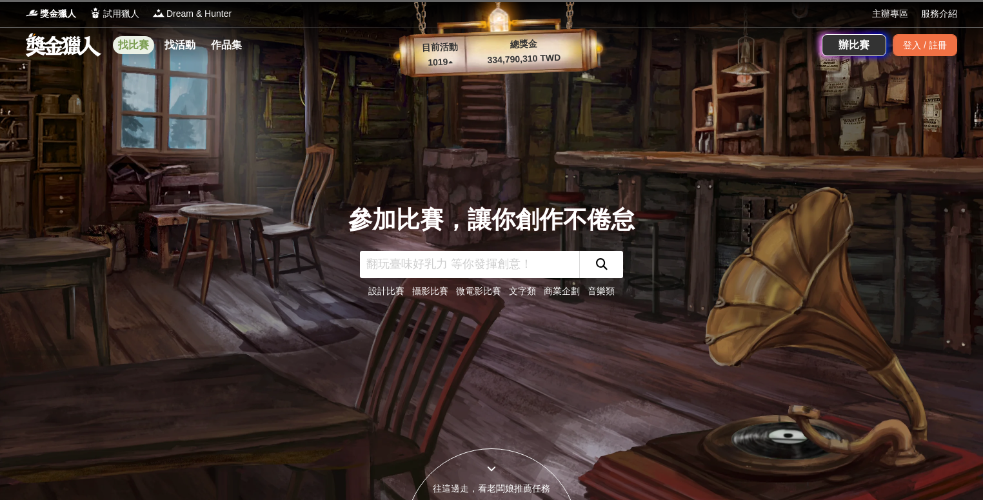
click at [135, 50] on link "找比賽" at bounding box center [133, 45] width 41 height 18
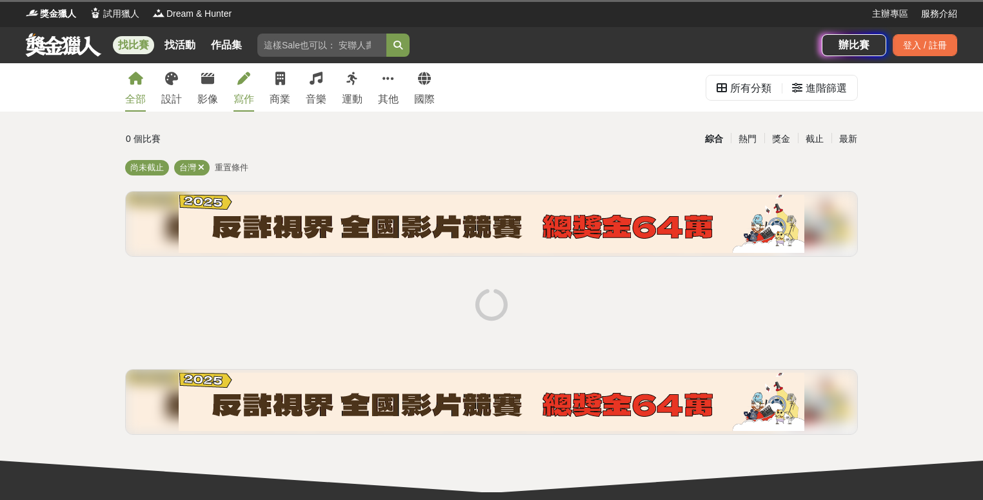
click at [237, 97] on div "寫作" at bounding box center [244, 99] width 21 height 15
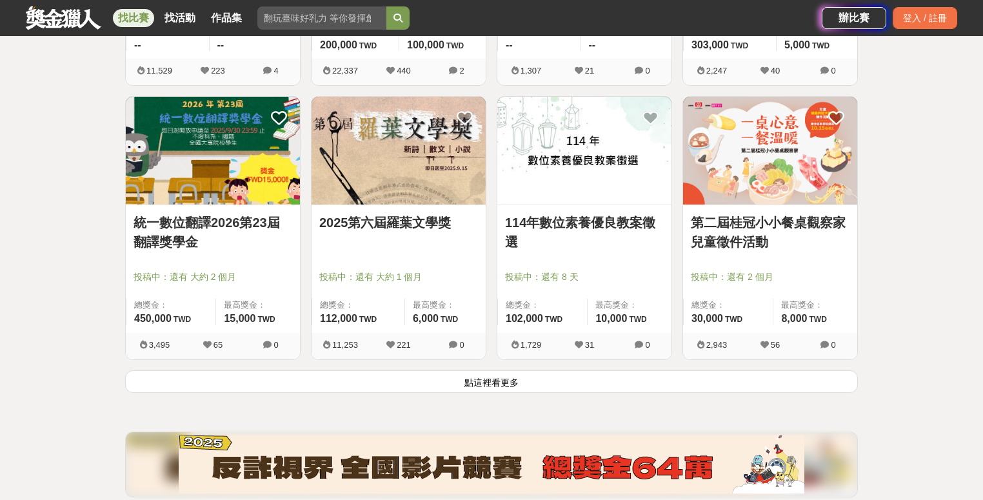
scroll to position [1604, 0]
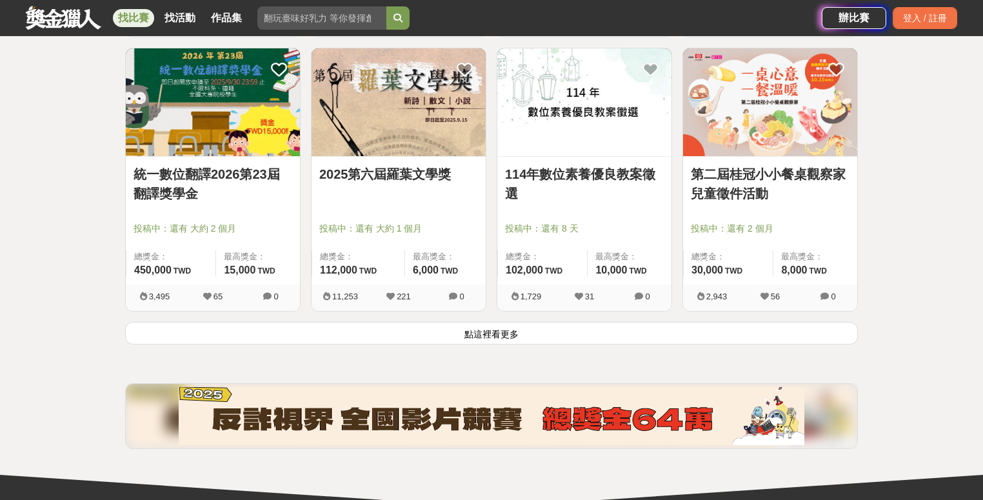
click at [497, 334] on button "點這裡看更多" at bounding box center [491, 333] width 733 height 23
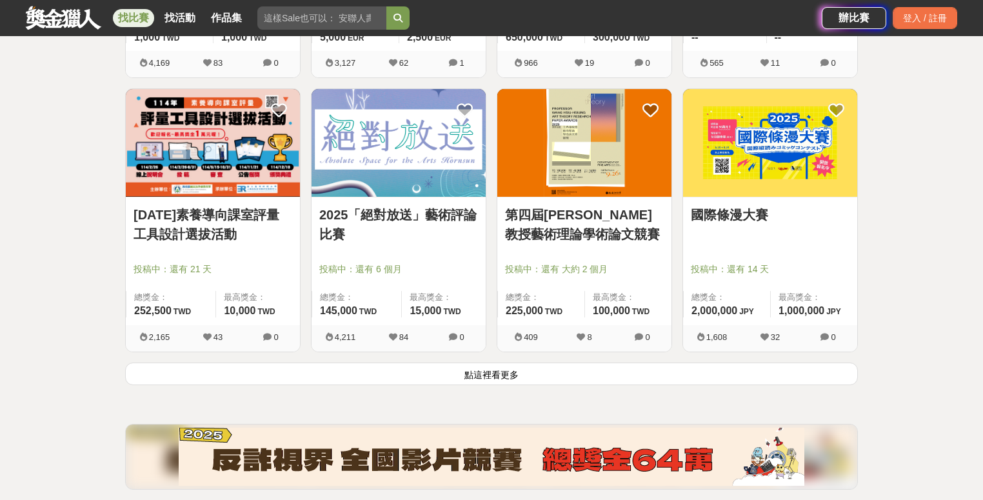
scroll to position [3207, 0]
click at [584, 372] on button "點這裡看更多" at bounding box center [491, 373] width 733 height 23
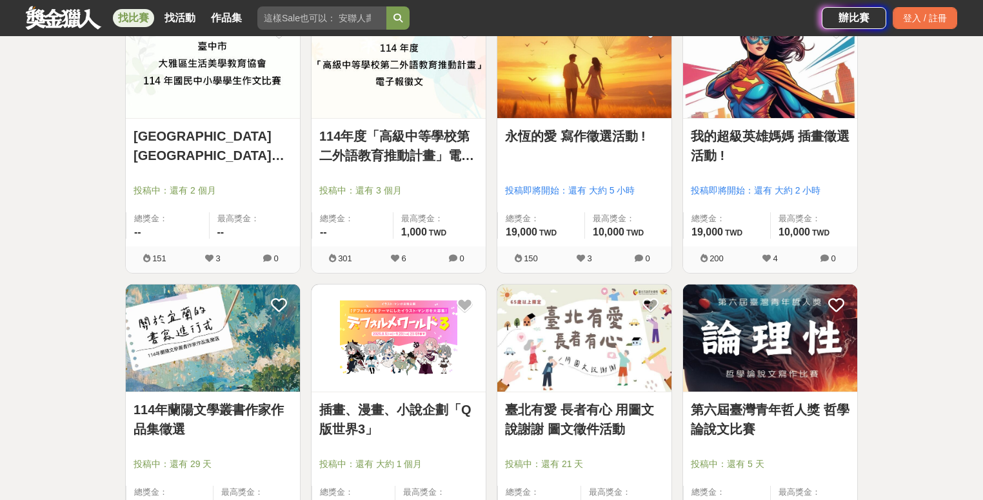
scroll to position [4117, 0]
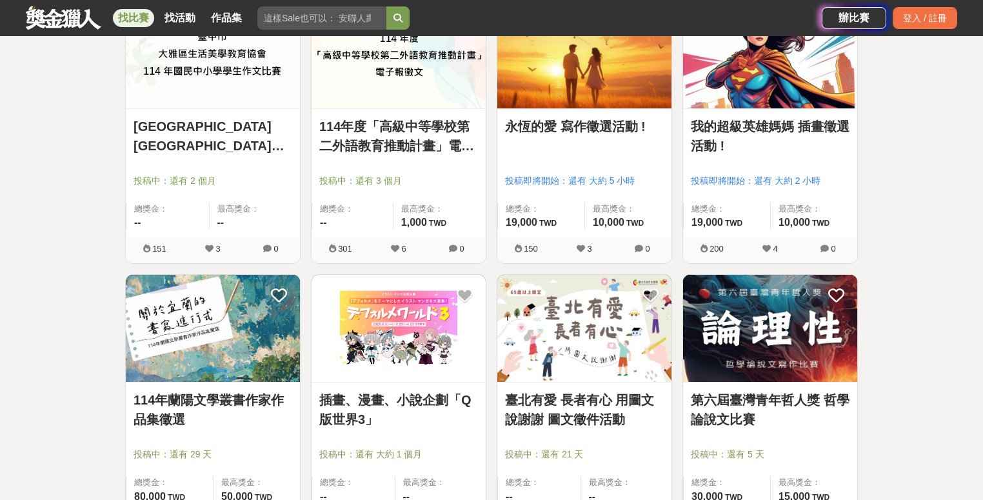
click at [383, 364] on img at bounding box center [399, 329] width 174 height 108
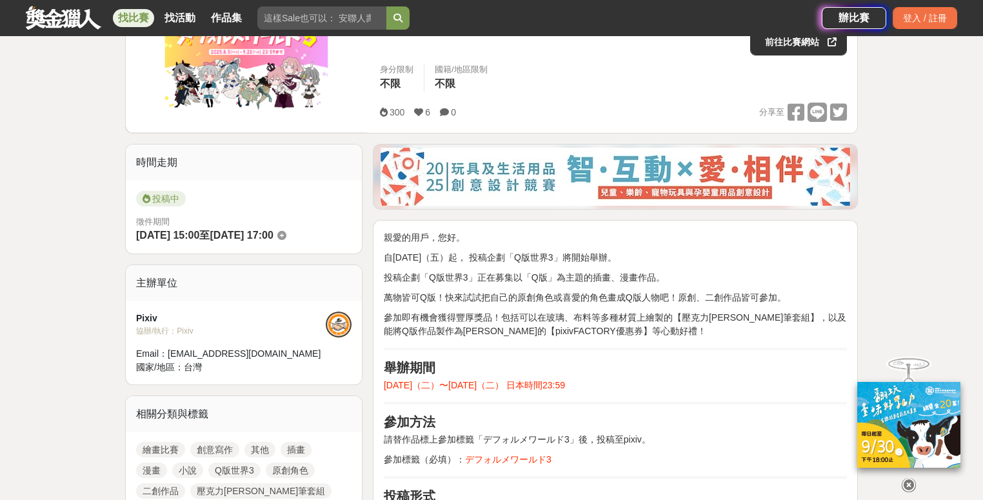
scroll to position [235, 0]
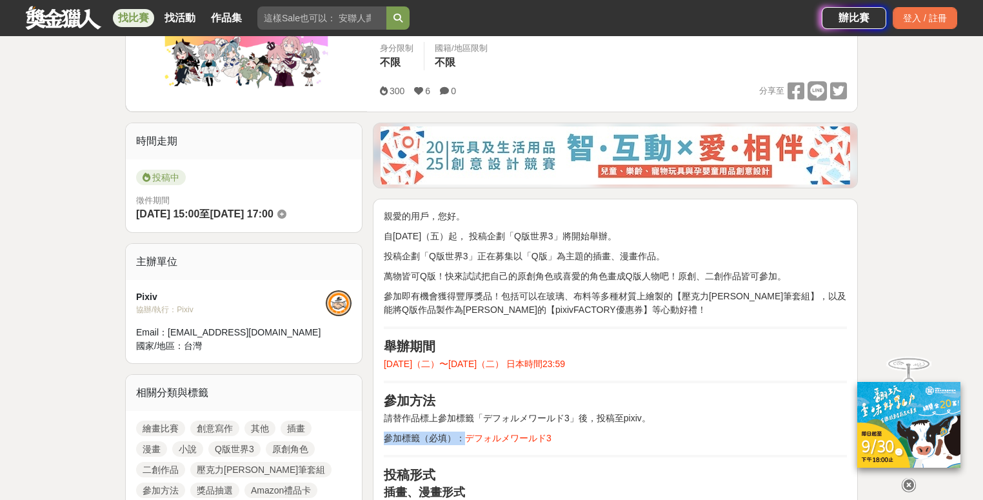
drag, startPoint x: 464, startPoint y: 435, endPoint x: 568, endPoint y: 455, distance: 105.0
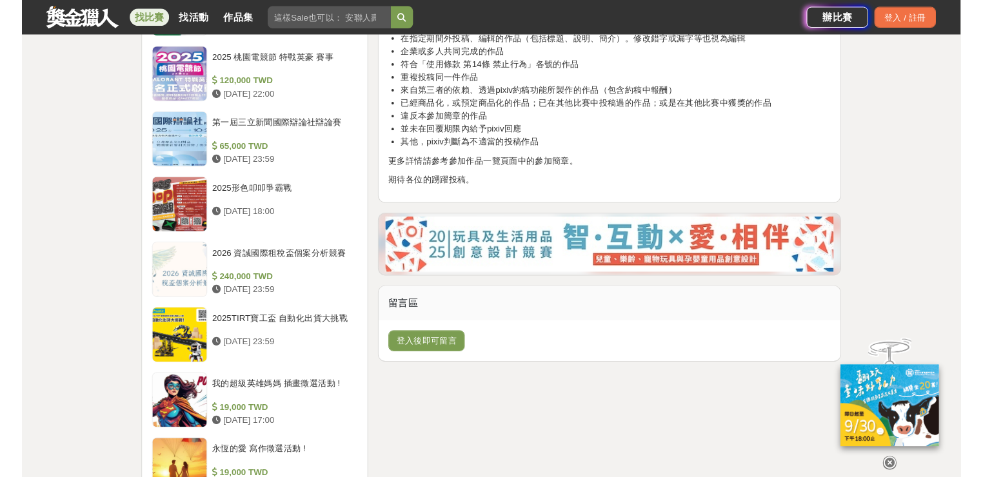
scroll to position [1225, 0]
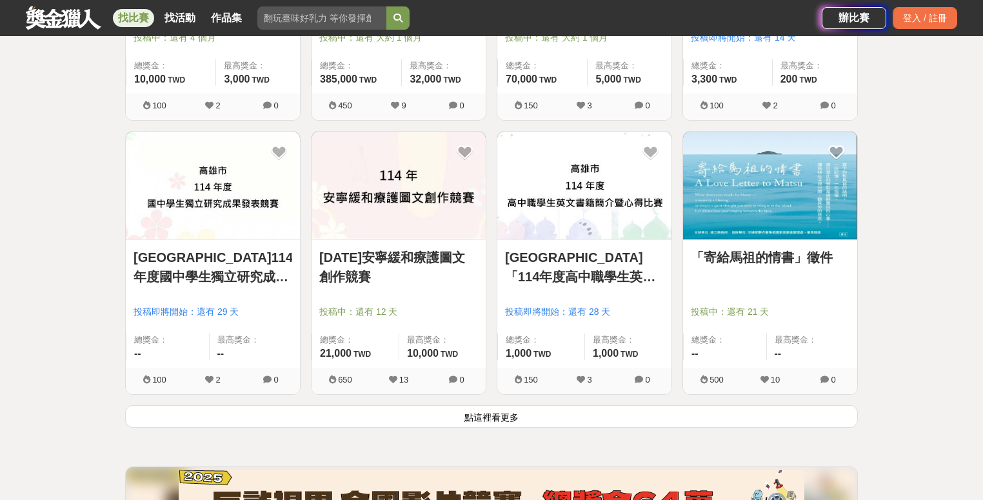
scroll to position [5014, 0]
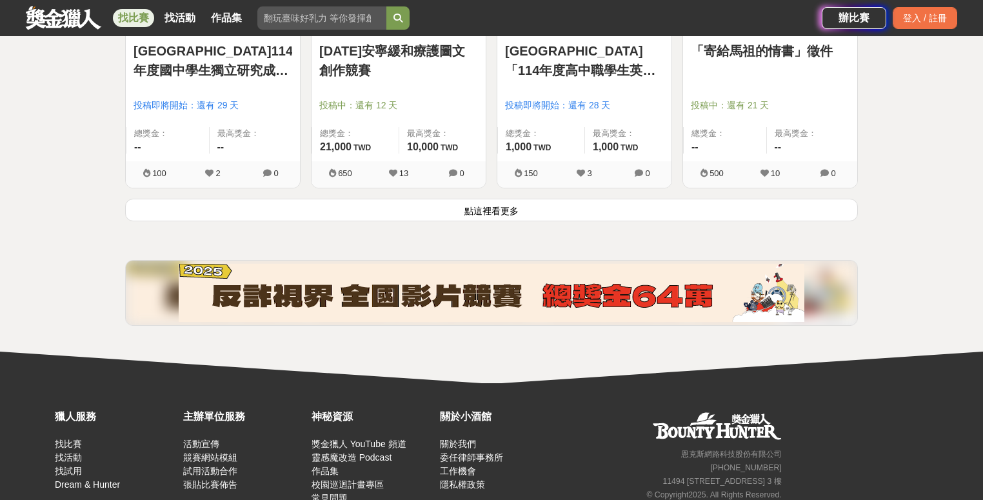
click at [481, 208] on button "點這裡看更多" at bounding box center [491, 210] width 733 height 23
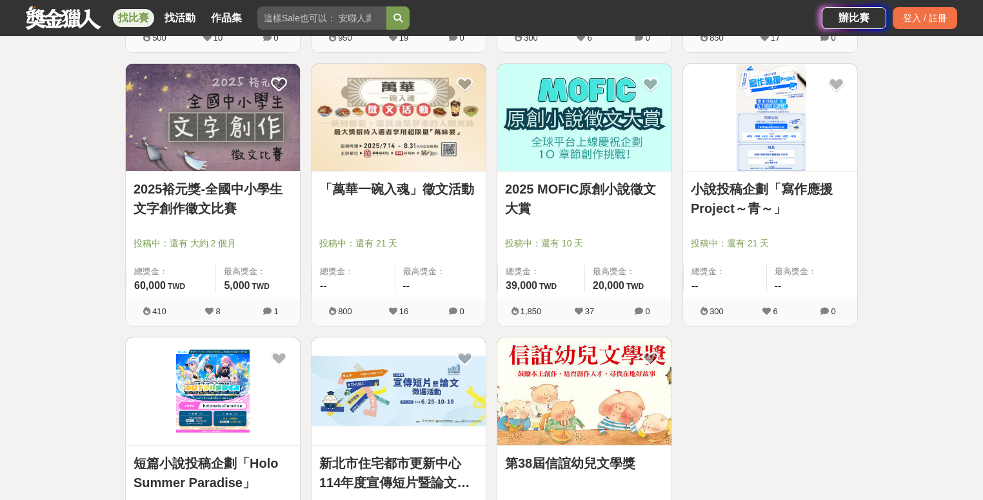
scroll to position [5694, 0]
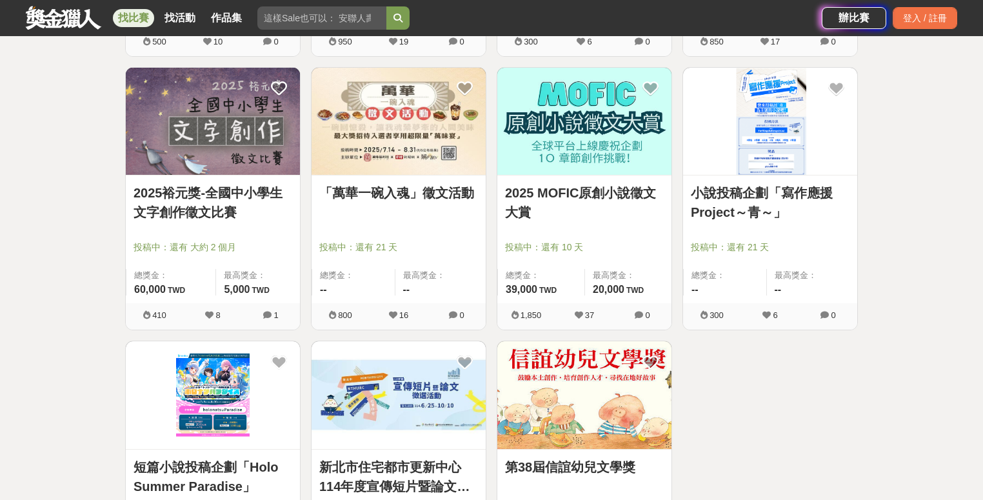
click at [748, 142] on img at bounding box center [770, 122] width 174 height 108
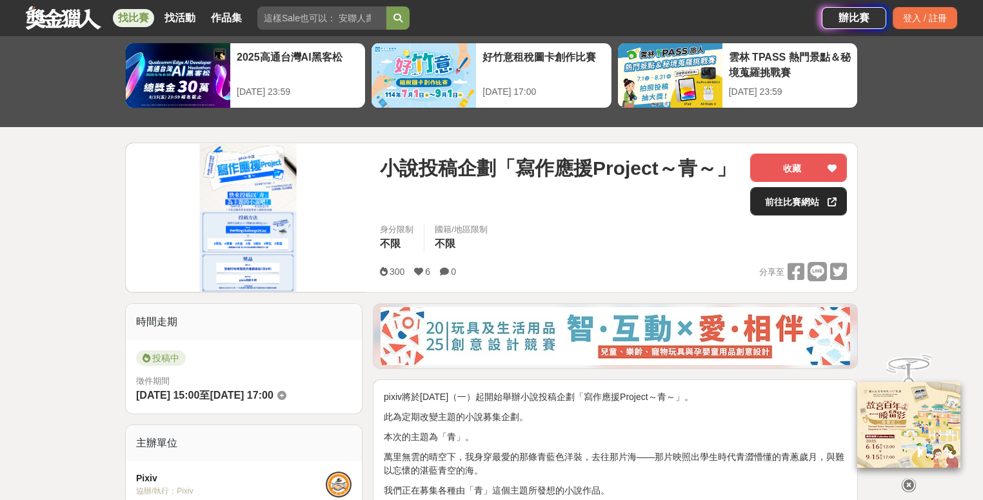
scroll to position [106, 0]
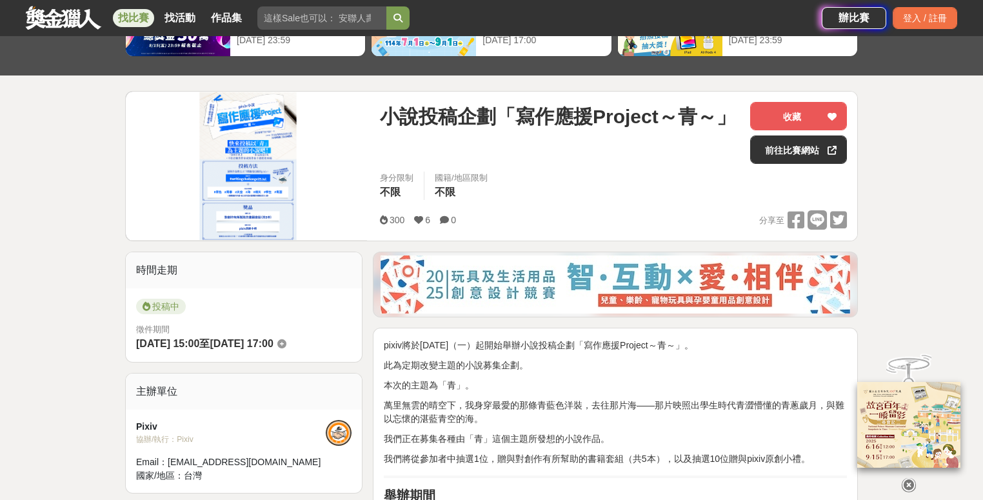
click at [910, 473] on icon at bounding box center [909, 478] width 14 height 14
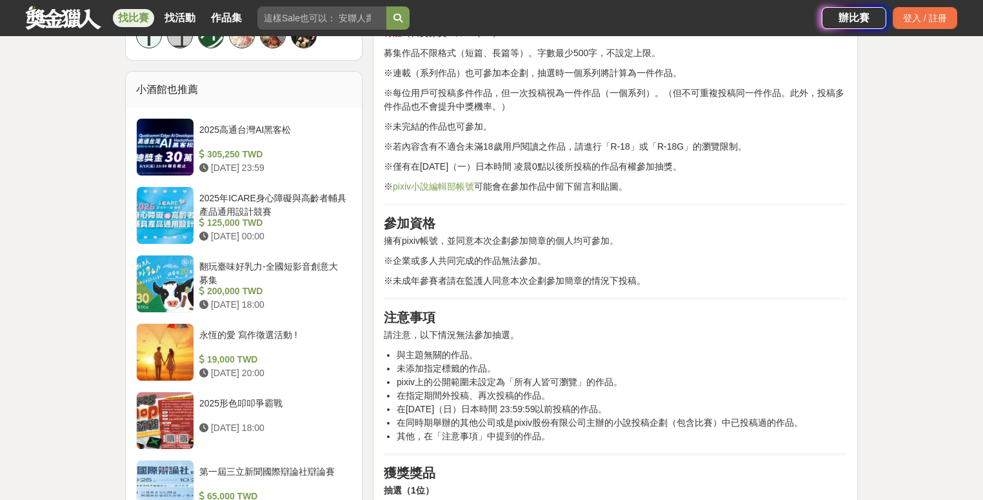
scroll to position [886, 0]
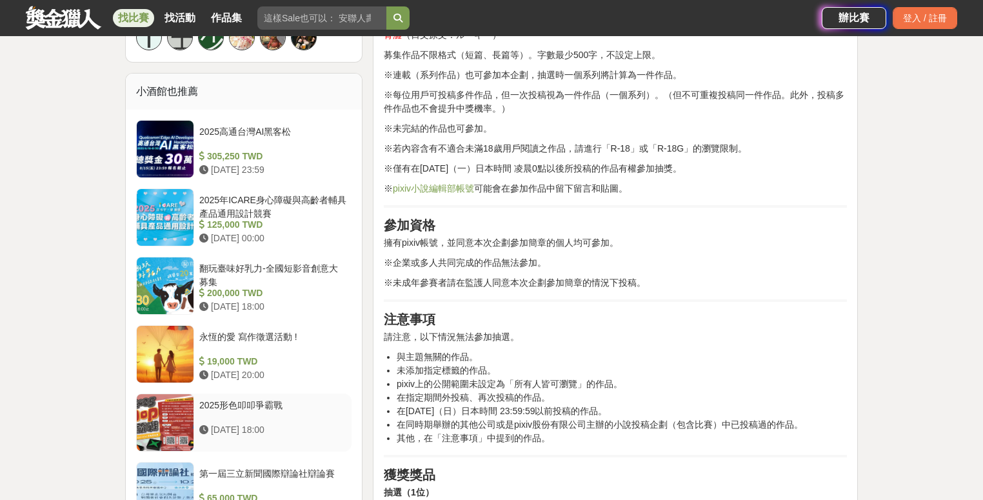
click at [172, 394] on div at bounding box center [165, 422] width 57 height 57
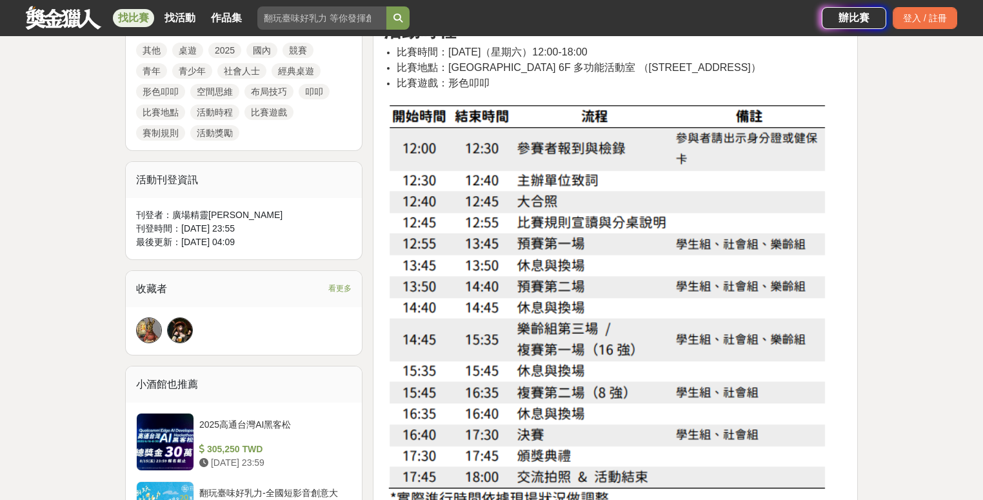
scroll to position [529, 0]
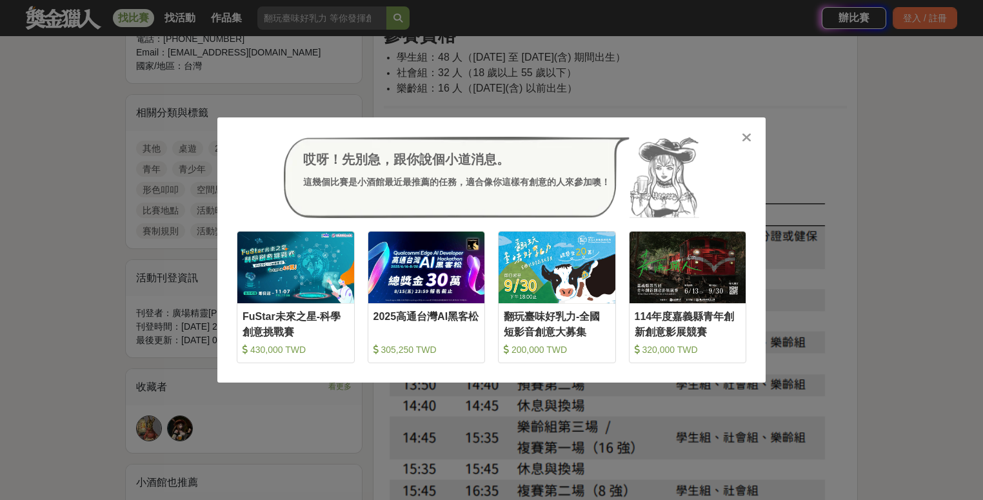
click at [744, 140] on icon at bounding box center [747, 137] width 10 height 13
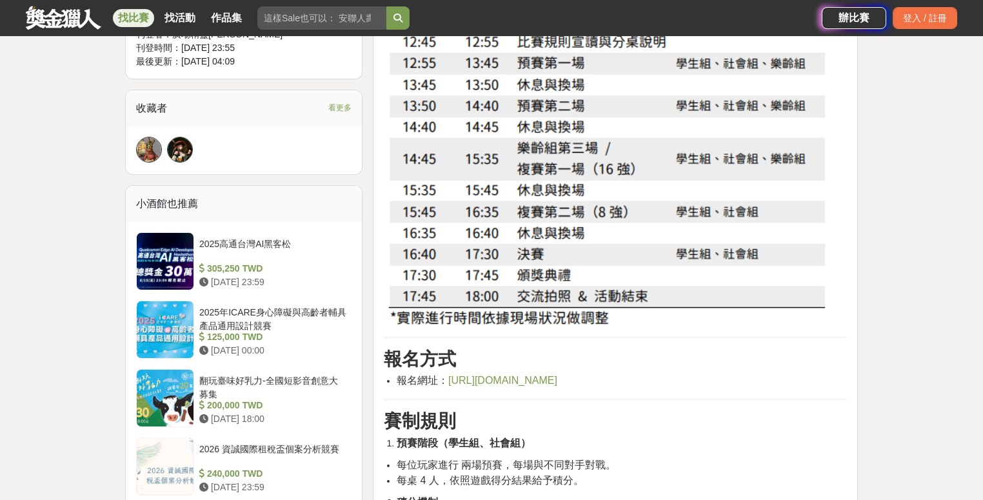
scroll to position [788, 0]
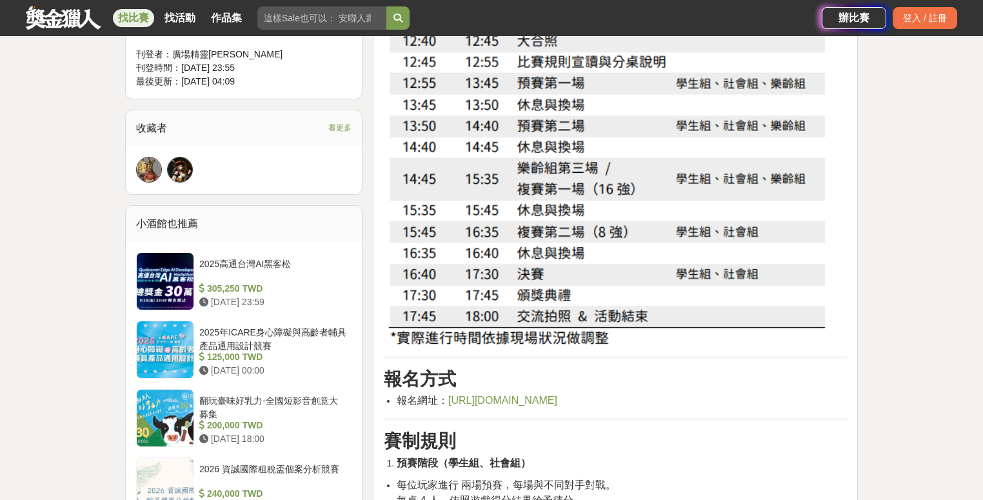
click at [557, 401] on span "[URL][DOMAIN_NAME]" at bounding box center [502, 400] width 109 height 11
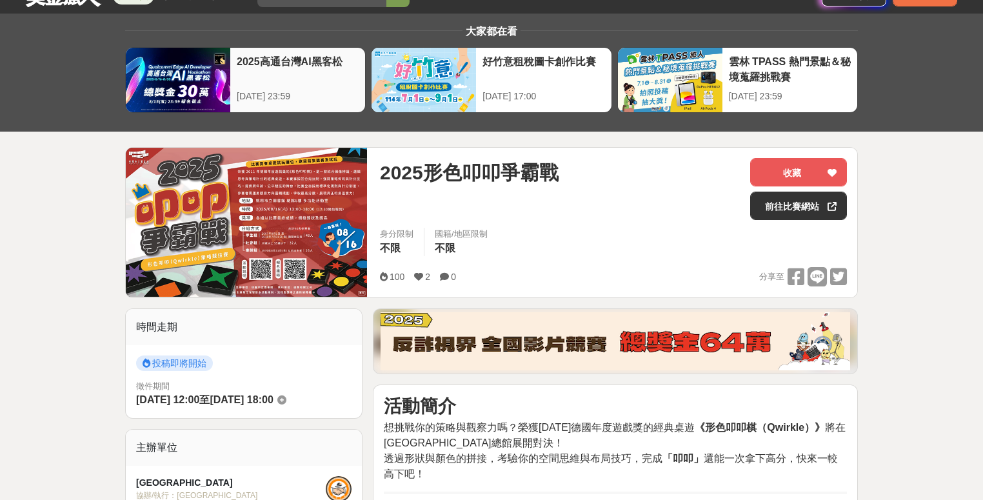
scroll to position [0, 0]
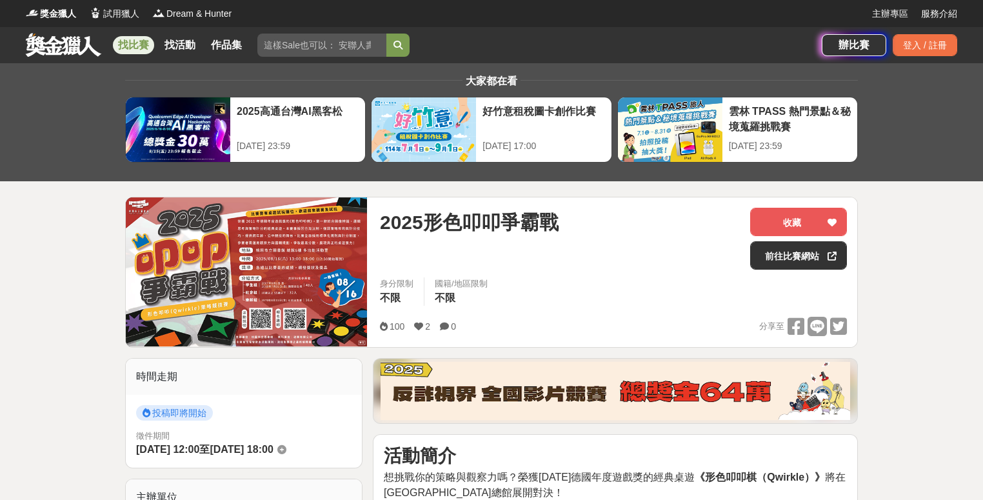
click at [137, 45] on link "找比賽" at bounding box center [133, 45] width 41 height 18
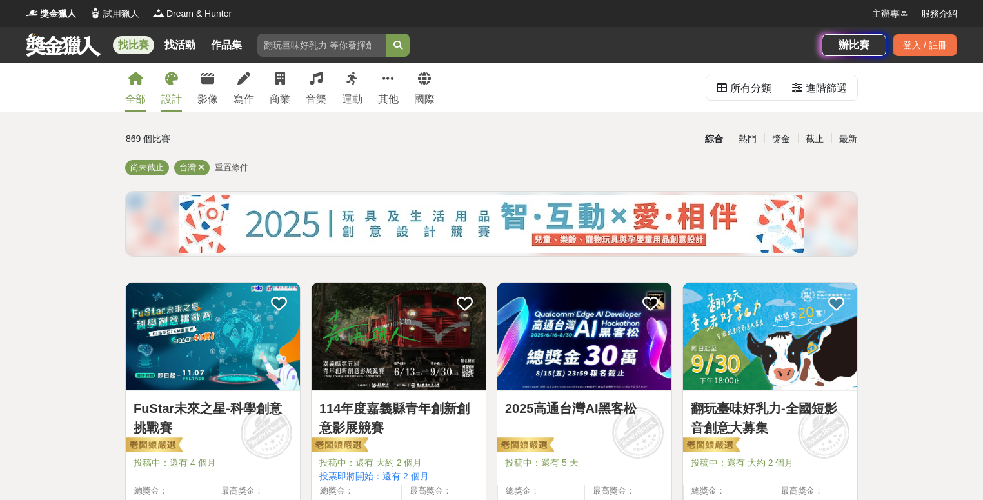
click at [174, 79] on icon at bounding box center [171, 78] width 13 height 13
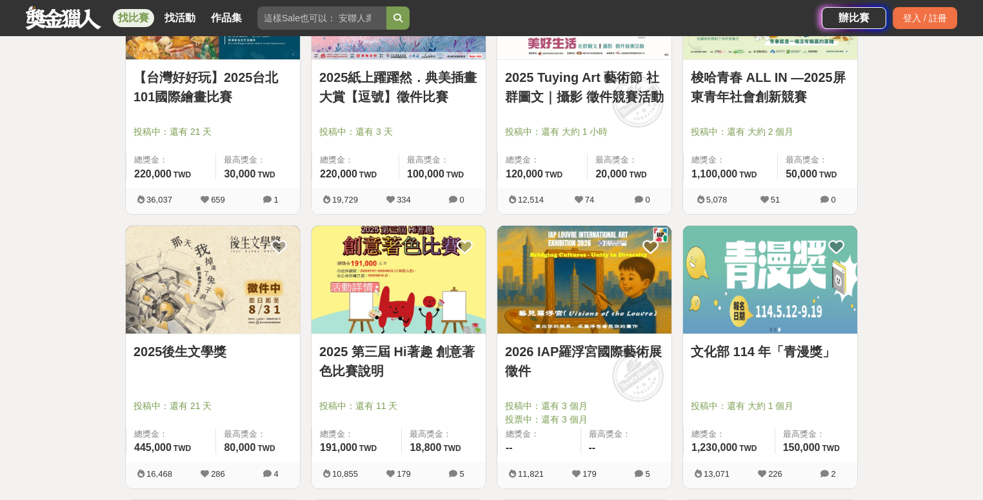
scroll to position [664, 0]
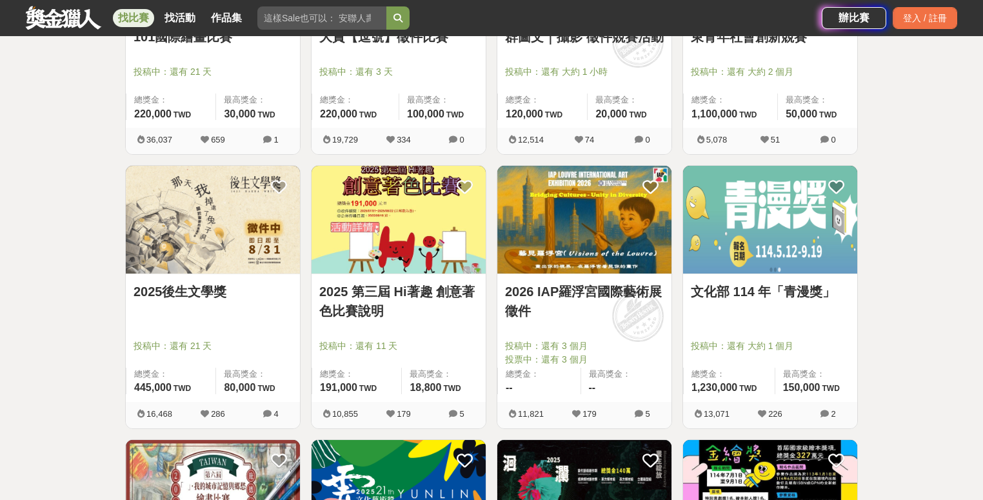
click at [773, 240] on img at bounding box center [770, 220] width 174 height 108
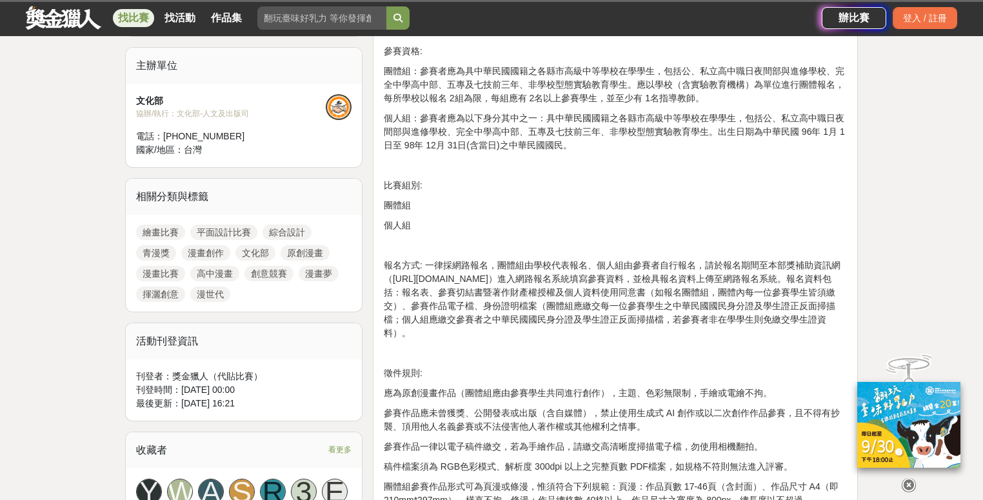
scroll to position [530, 0]
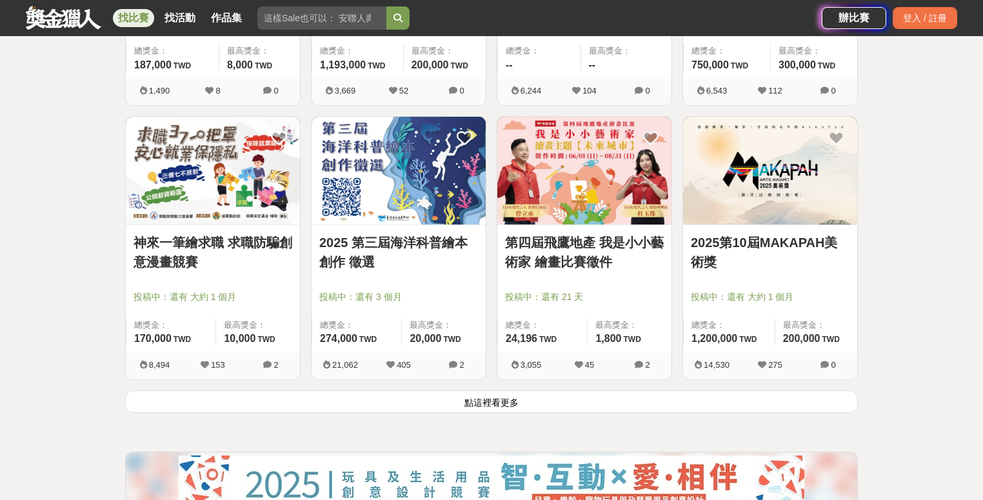
scroll to position [1537, 0]
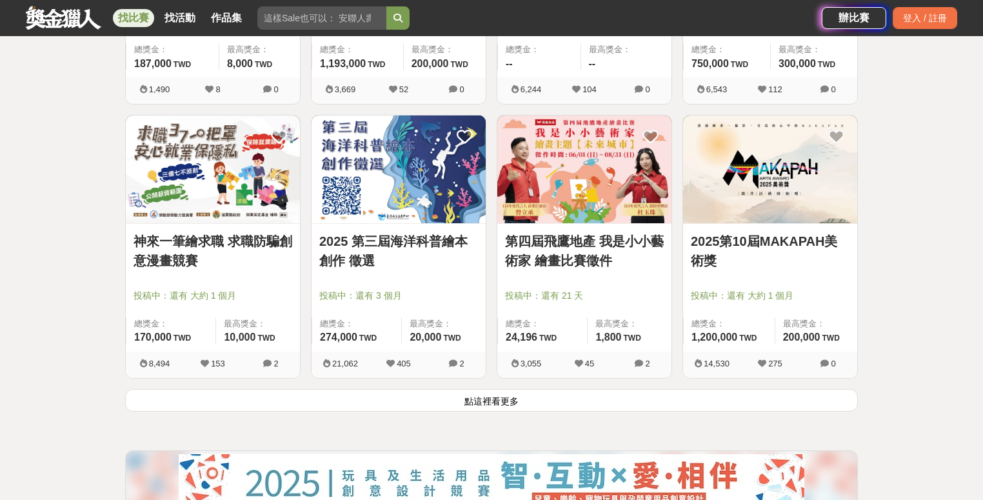
click at [521, 401] on button "點這裡看更多" at bounding box center [491, 400] width 733 height 23
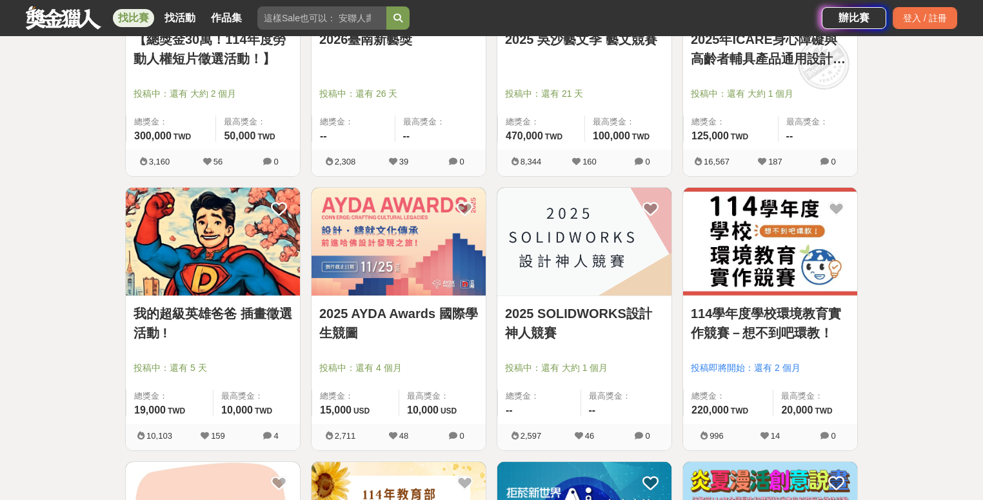
scroll to position [2968, 0]
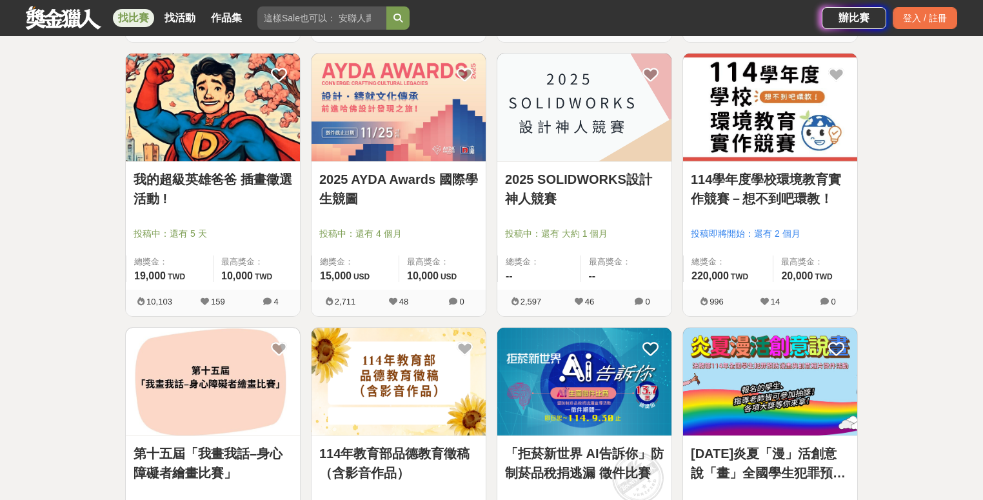
click at [552, 384] on img at bounding box center [584, 382] width 174 height 108
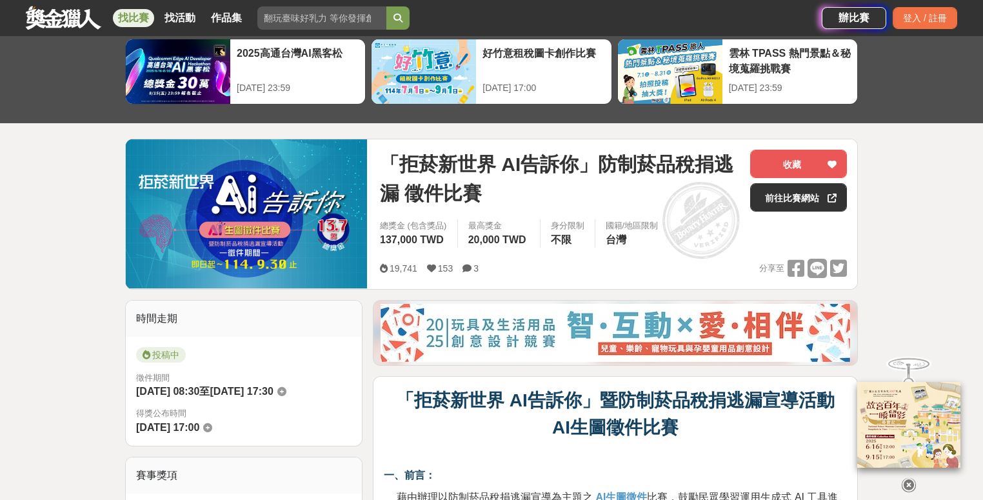
scroll to position [93, 0]
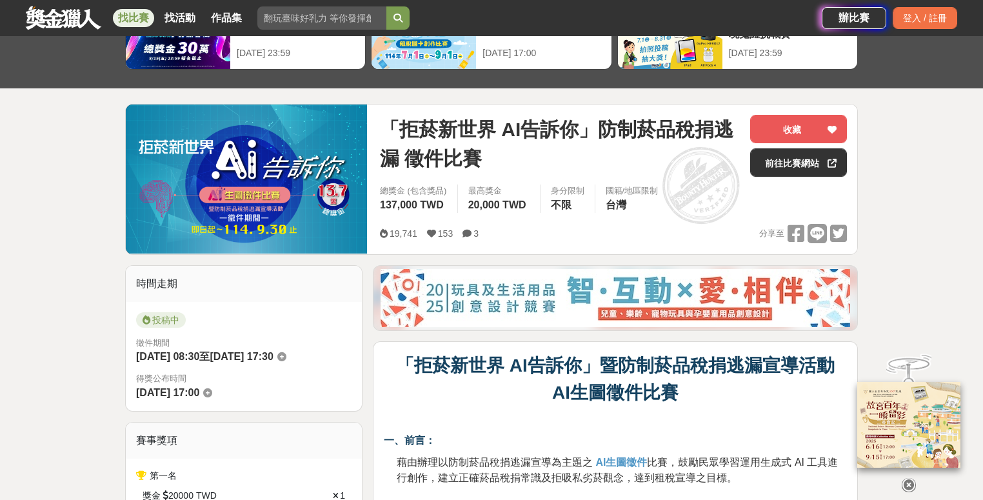
click at [910, 475] on icon at bounding box center [909, 479] width 14 height 14
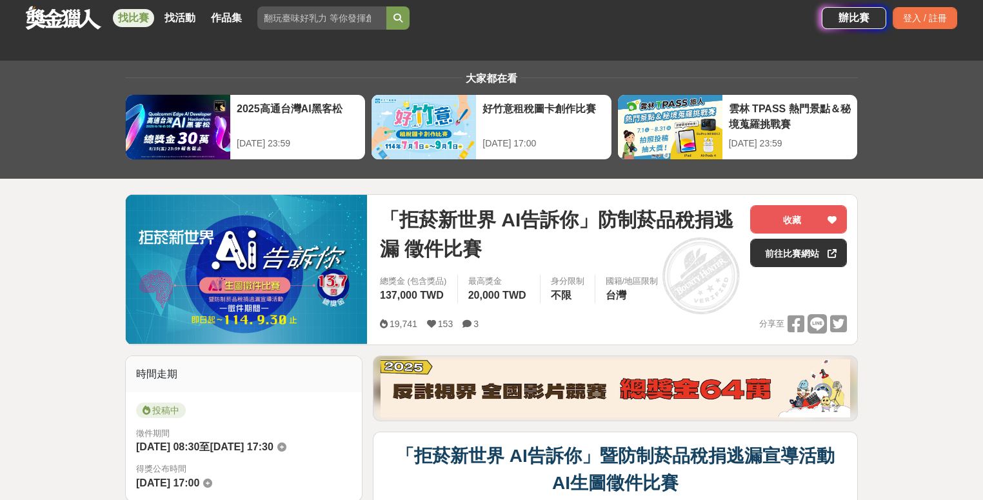
scroll to position [0, 0]
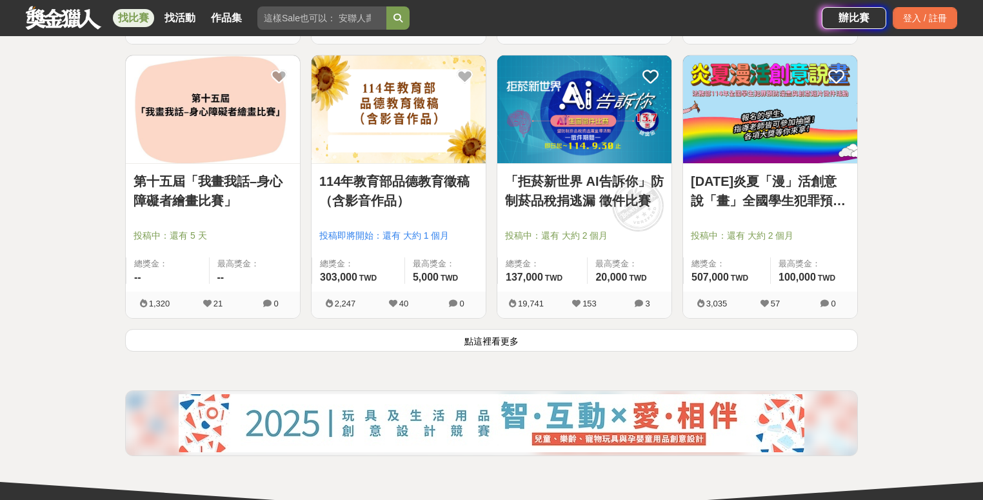
scroll to position [3280, 0]
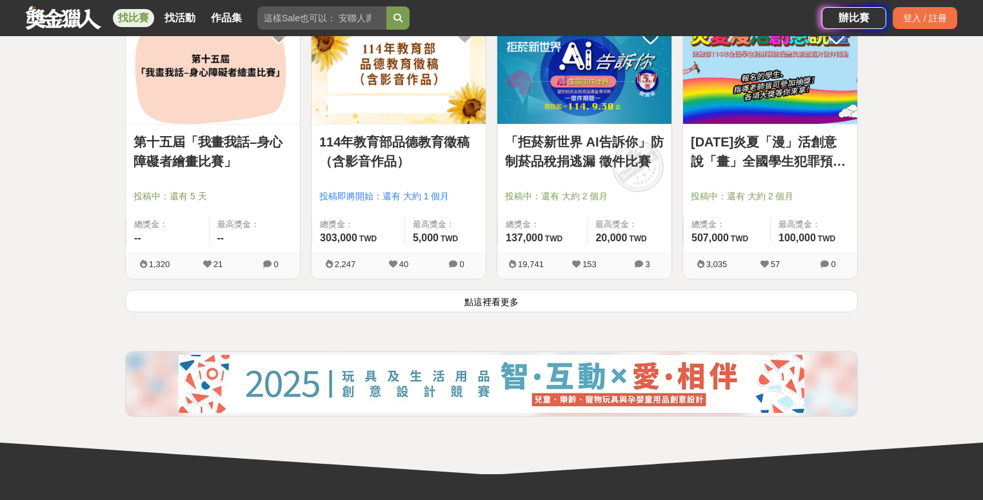
click at [477, 303] on button "點這裡看更多" at bounding box center [491, 301] width 733 height 23
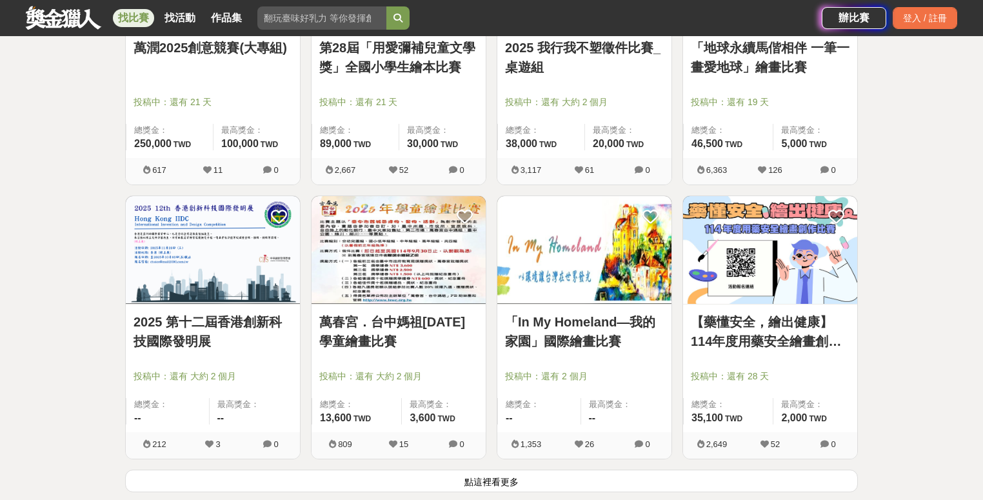
scroll to position [4863, 0]
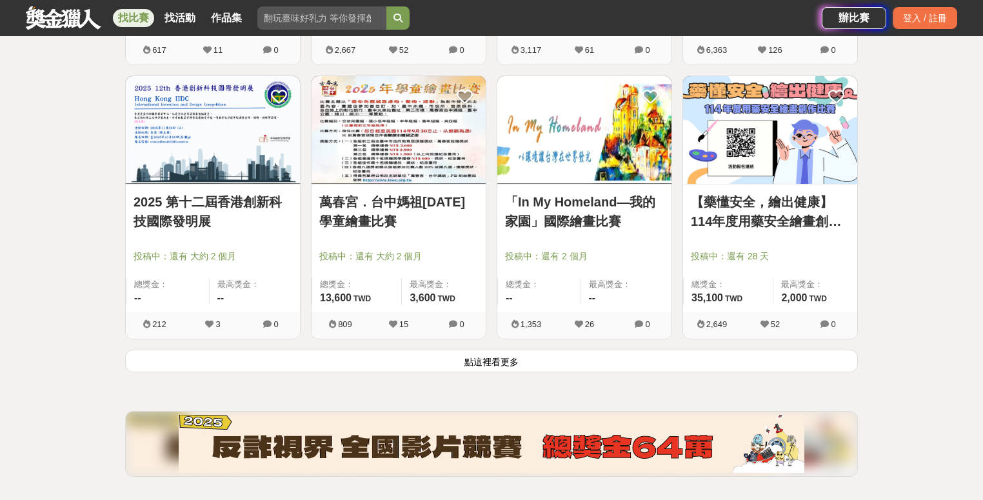
click at [466, 360] on button "點這裡看更多" at bounding box center [491, 361] width 733 height 23
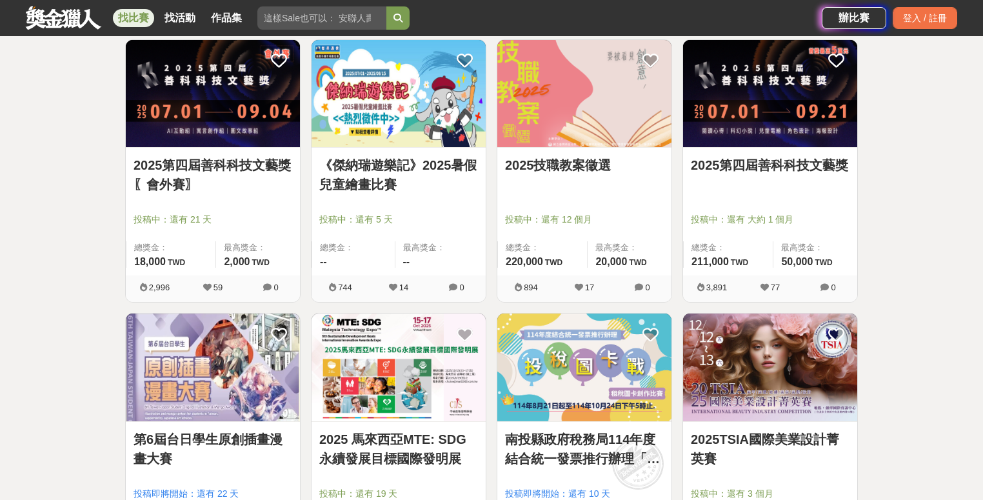
scroll to position [5511, 0]
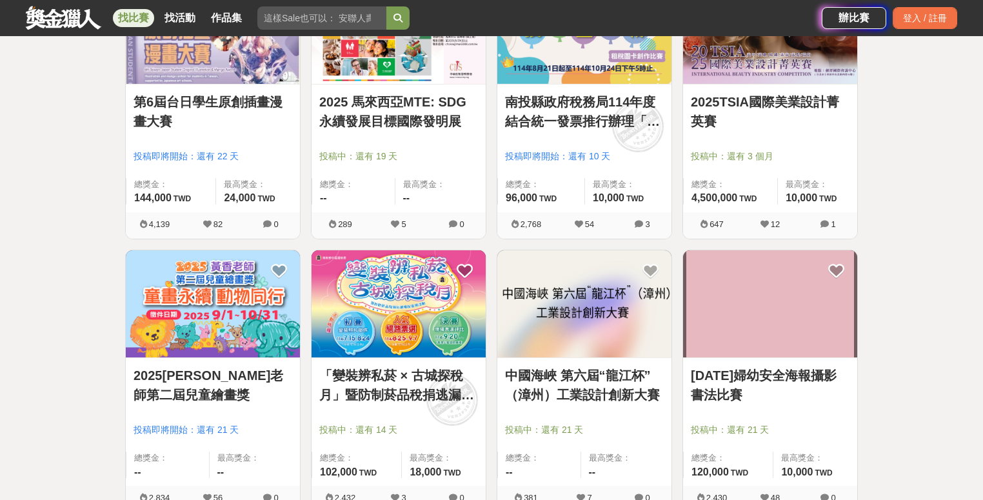
click at [387, 303] on img at bounding box center [399, 304] width 174 height 108
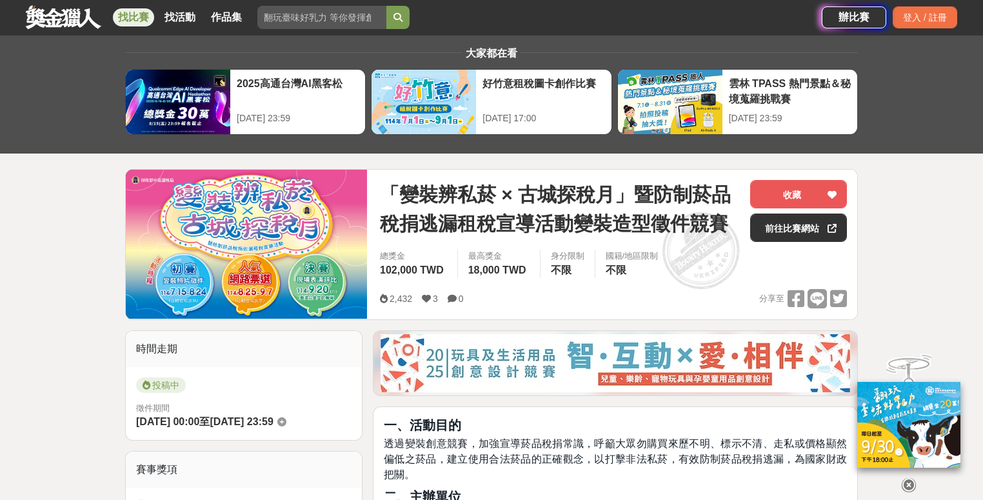
scroll to position [86, 0]
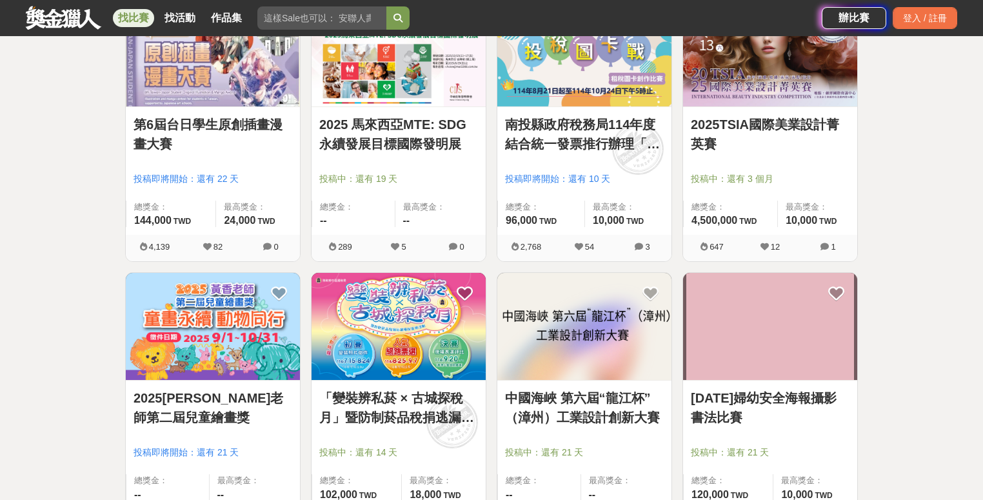
scroll to position [5511, 0]
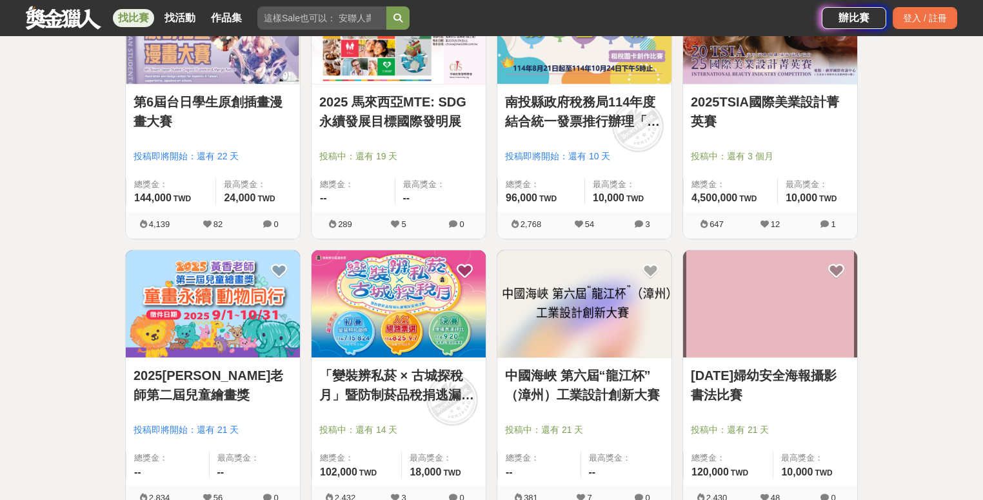
click at [742, 336] on img at bounding box center [770, 304] width 174 height 108
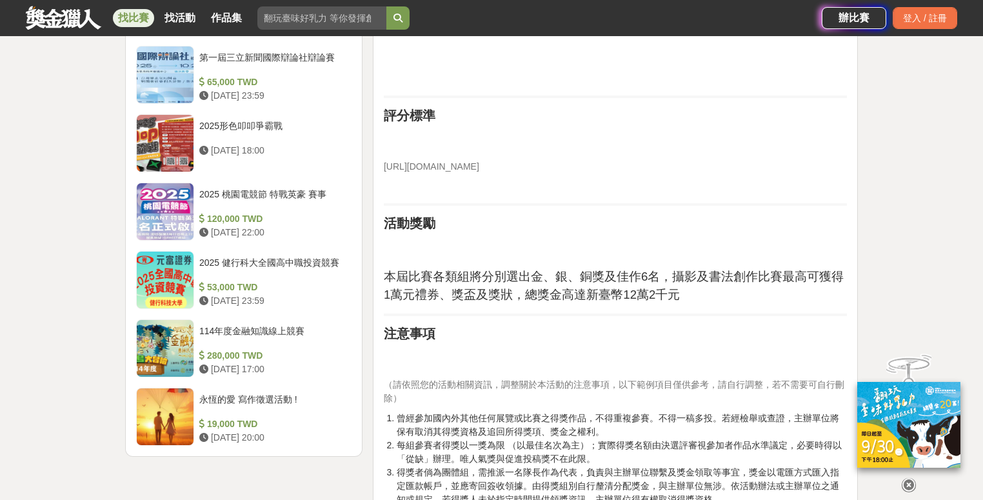
scroll to position [1778, 0]
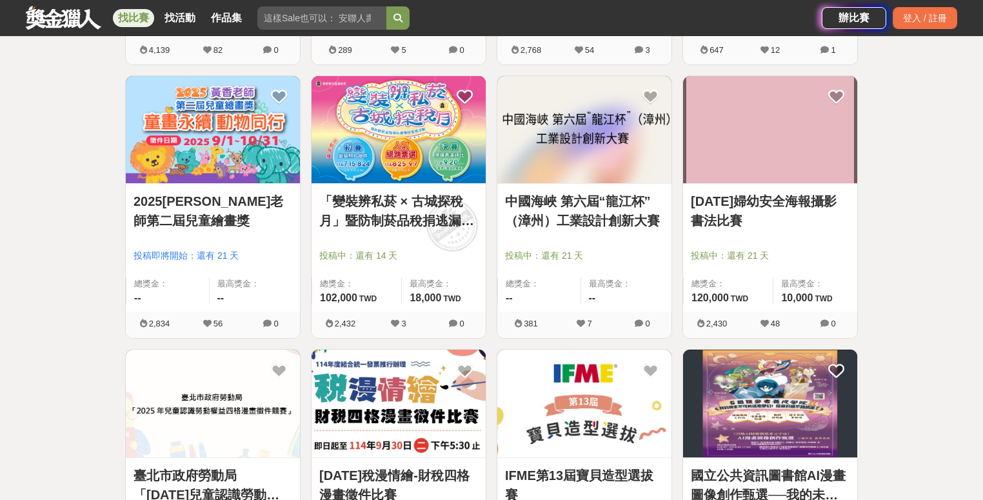
scroll to position [5866, 0]
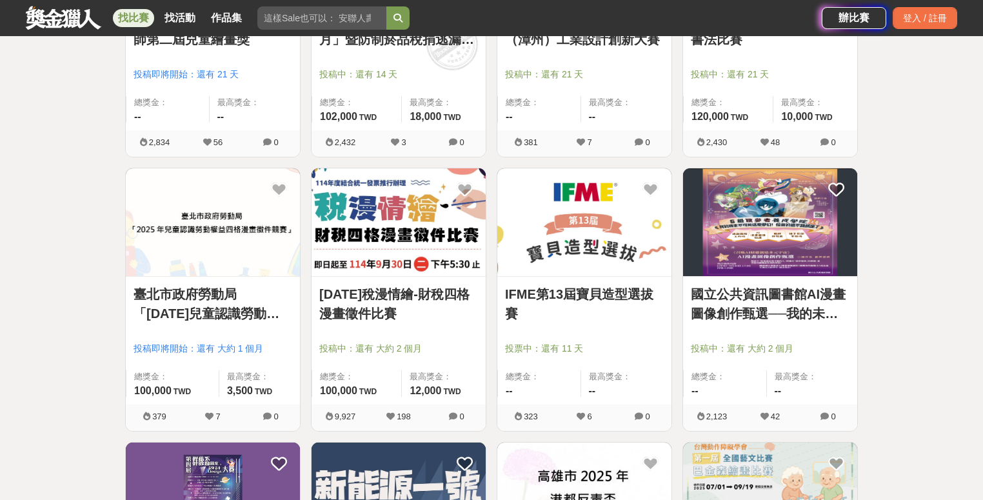
click at [750, 230] on img at bounding box center [770, 222] width 174 height 108
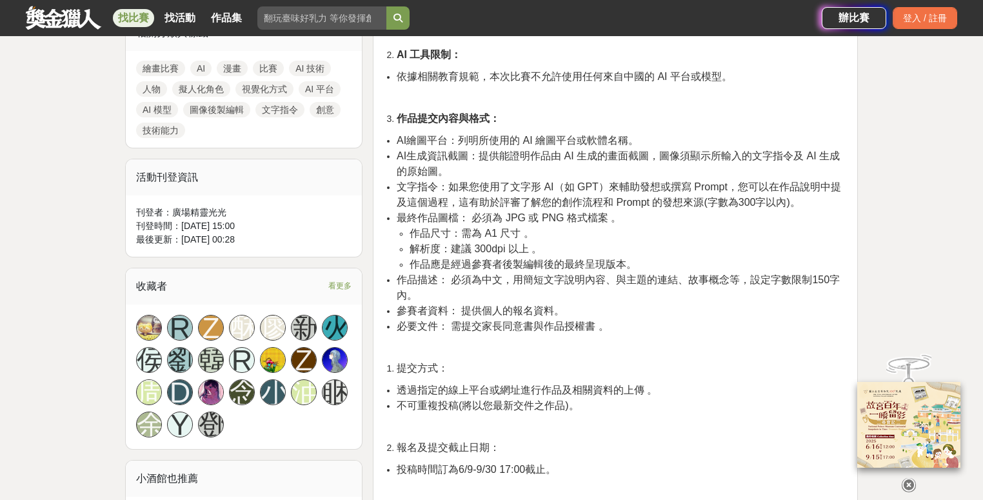
scroll to position [1002, 0]
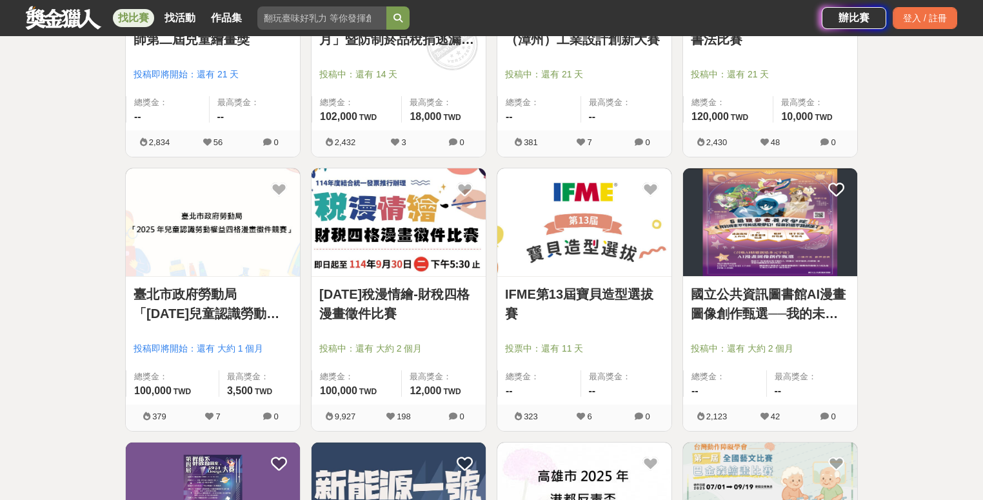
scroll to position [6067, 0]
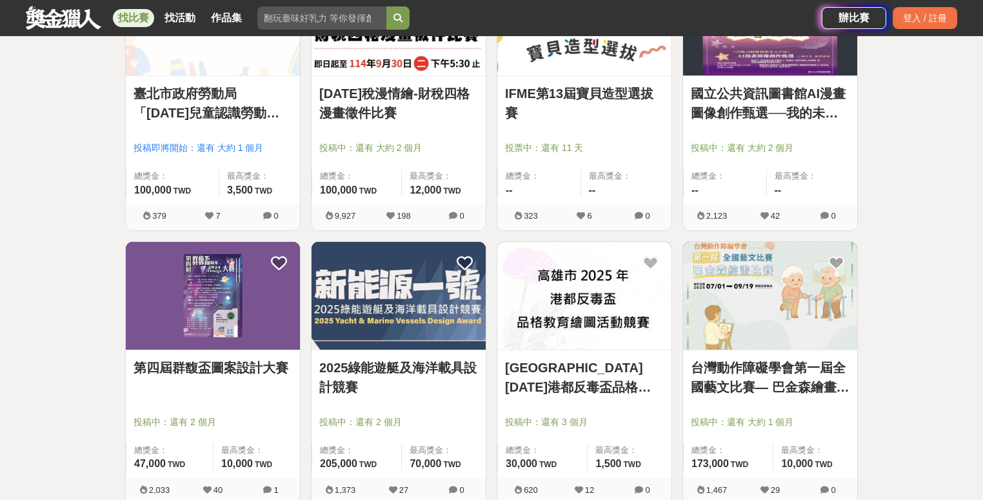
click at [604, 295] on img at bounding box center [584, 296] width 174 height 108
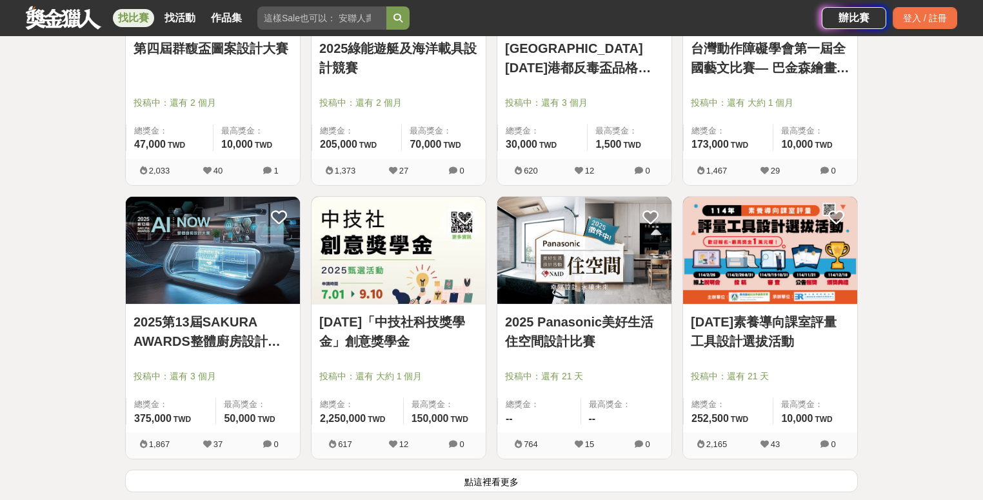
scroll to position [6528, 0]
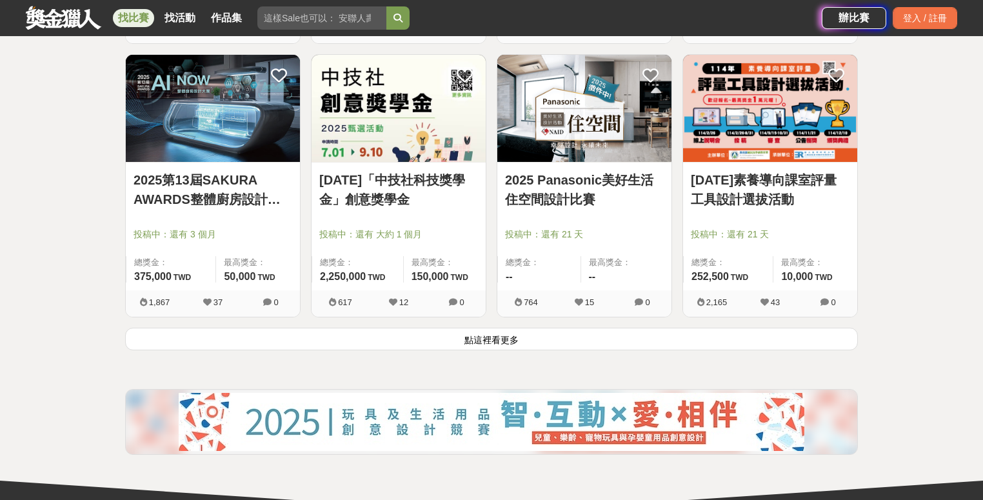
click at [502, 338] on button "點這裡看更多" at bounding box center [491, 339] width 733 height 23
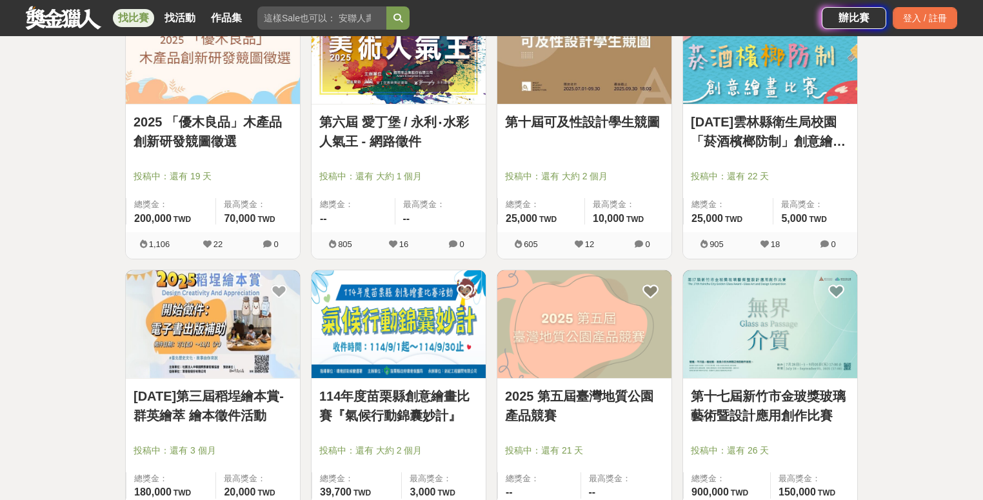
scroll to position [7411, 0]
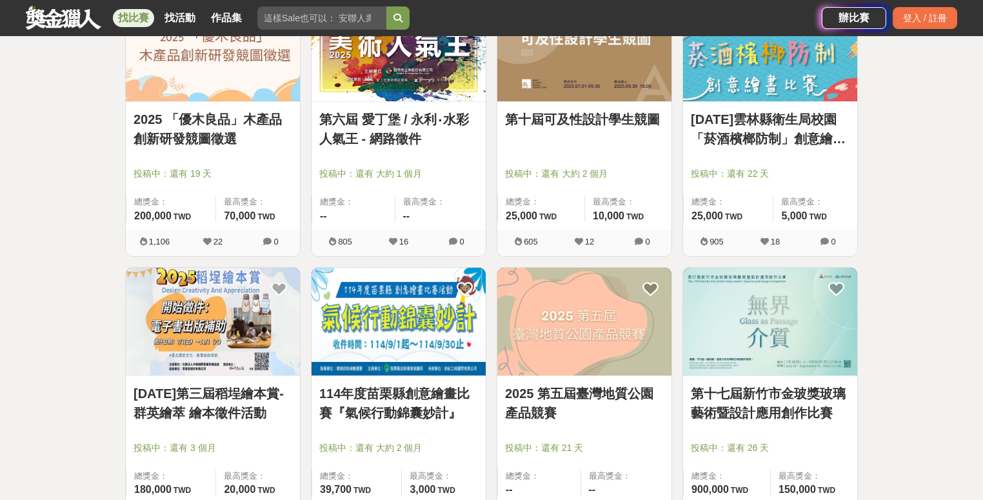
click at [260, 327] on img at bounding box center [213, 322] width 174 height 108
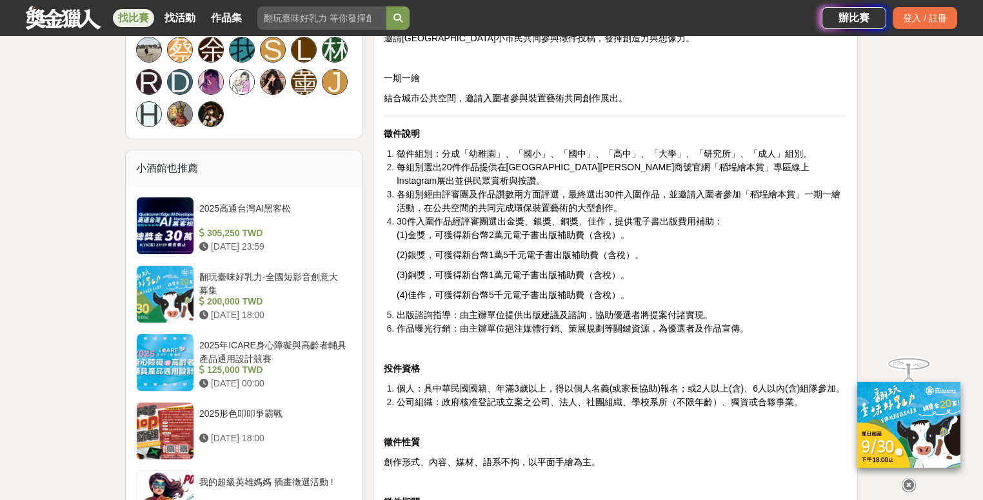
scroll to position [926, 0]
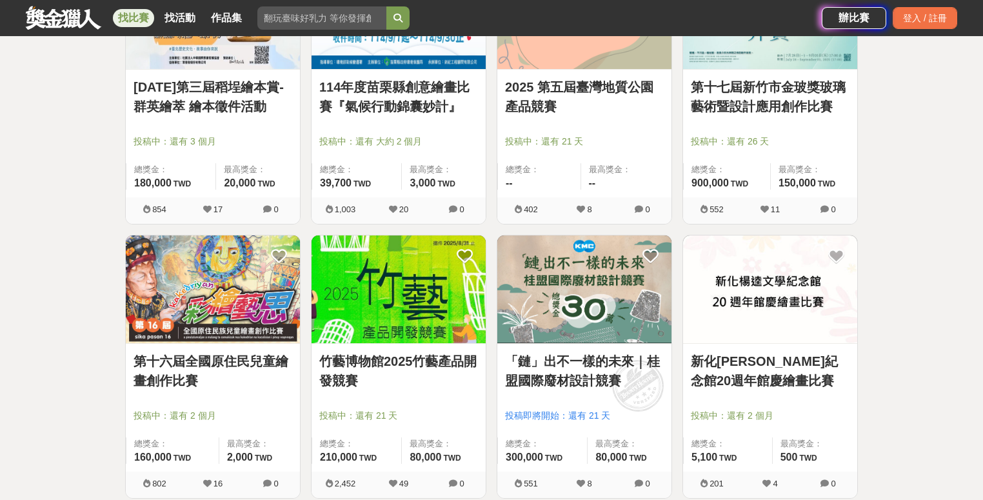
scroll to position [7723, 0]
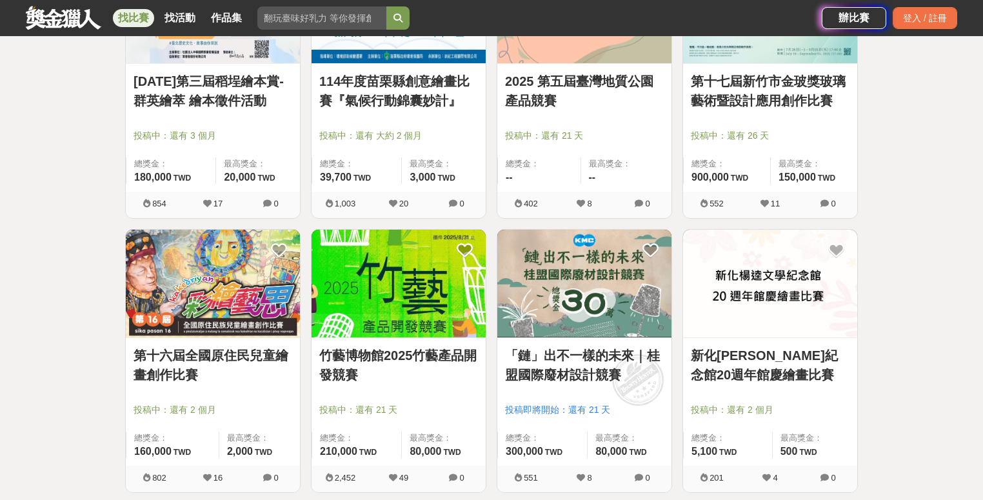
click at [761, 312] on img at bounding box center [770, 284] width 174 height 108
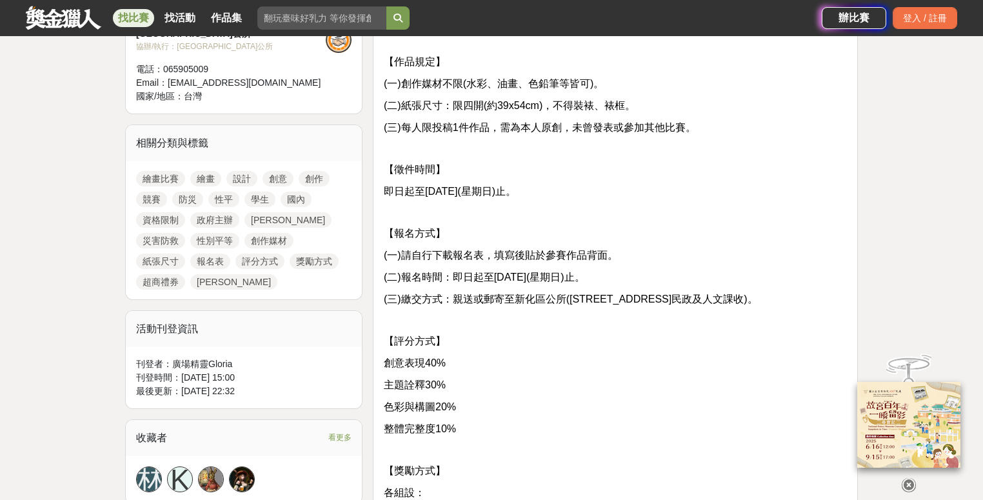
scroll to position [652, 0]
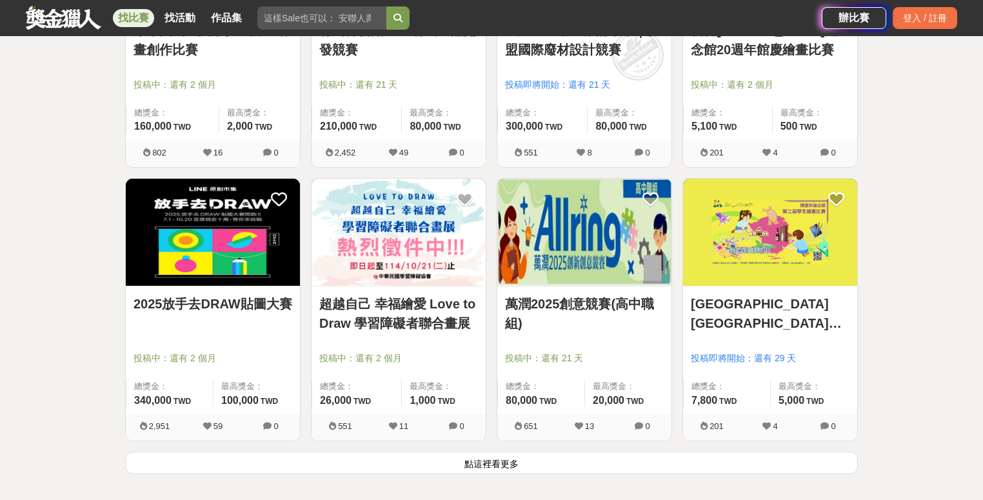
scroll to position [8051, 0]
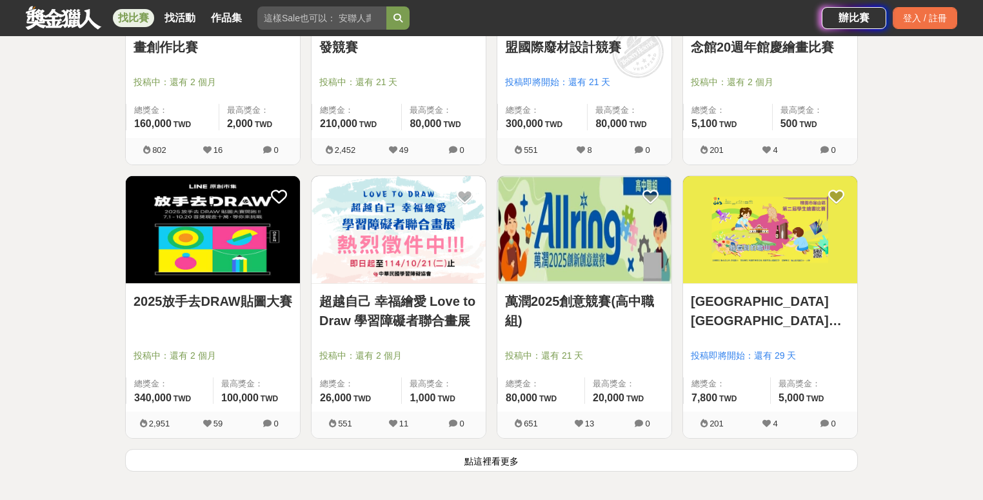
click at [479, 452] on button "點這裡看更多" at bounding box center [491, 460] width 733 height 23
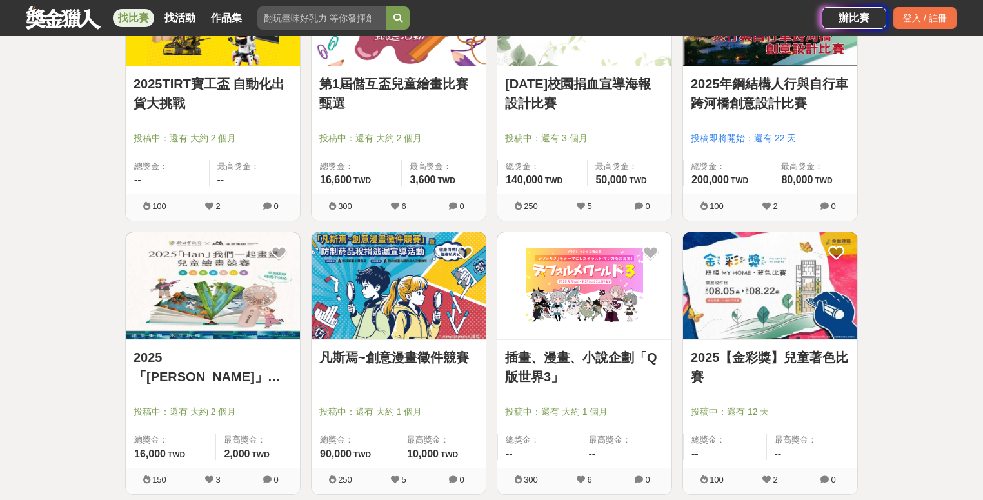
scroll to position [8880, 0]
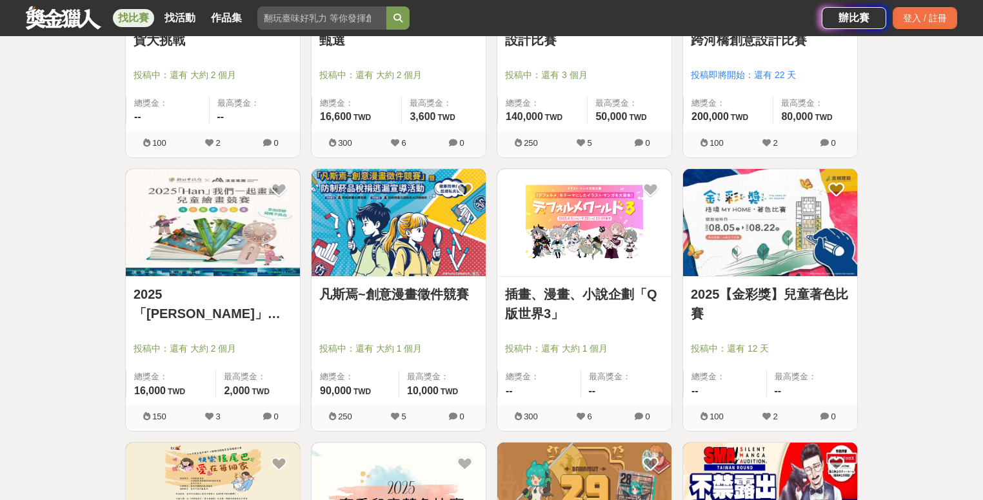
click at [222, 204] on img at bounding box center [213, 223] width 174 height 108
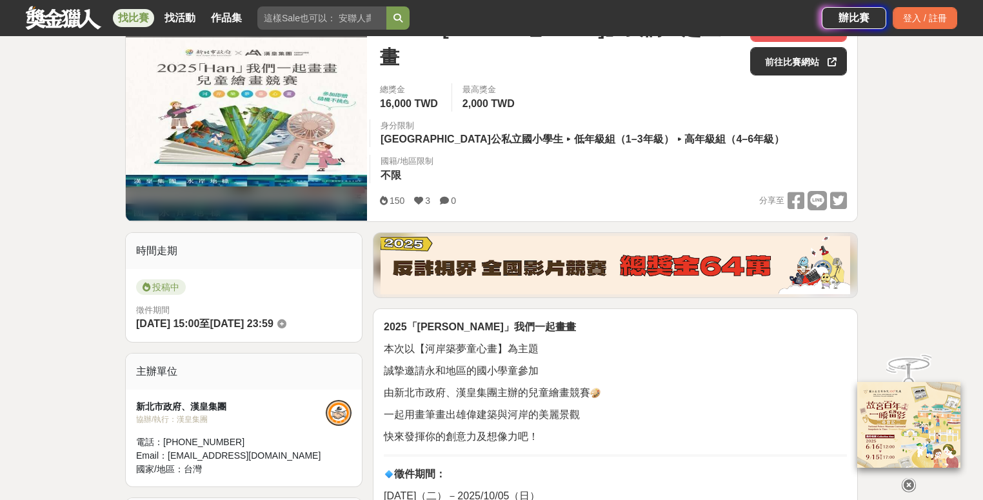
scroll to position [181, 0]
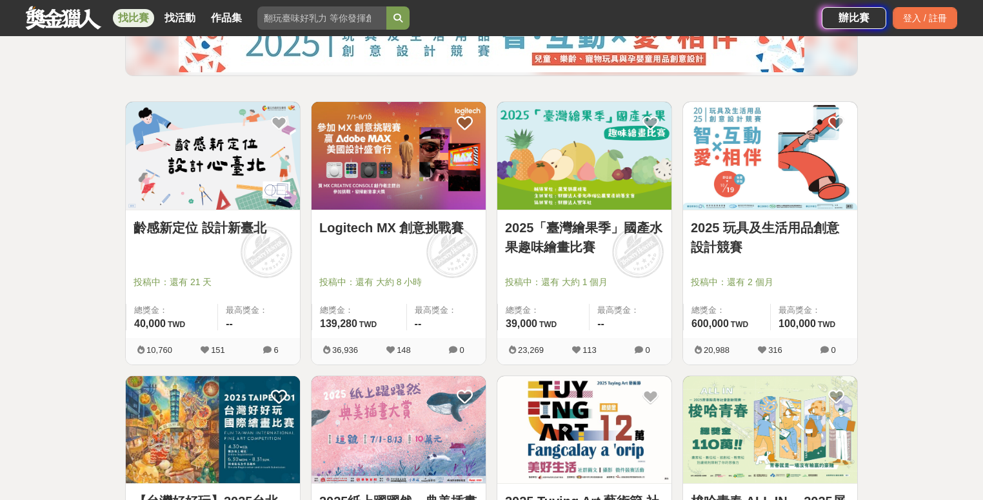
scroll to position [8880, 0]
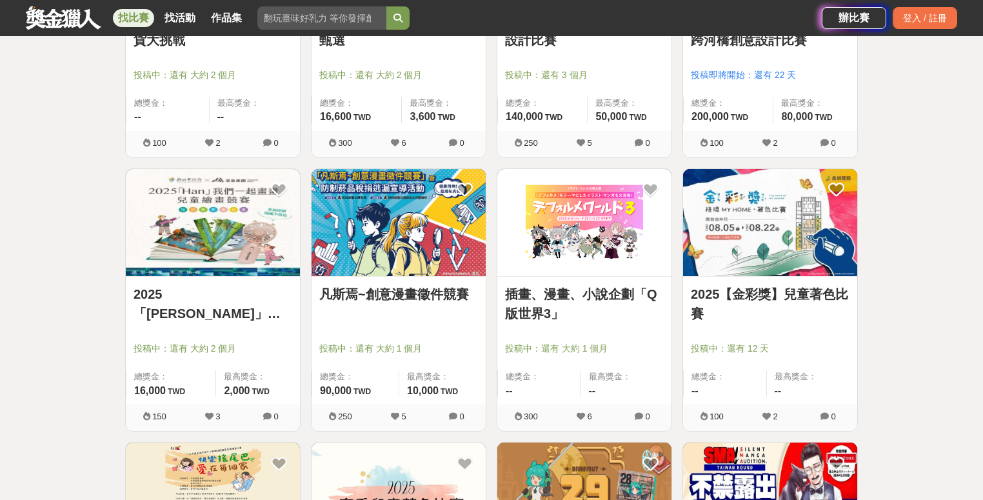
click at [395, 234] on img at bounding box center [399, 223] width 174 height 108
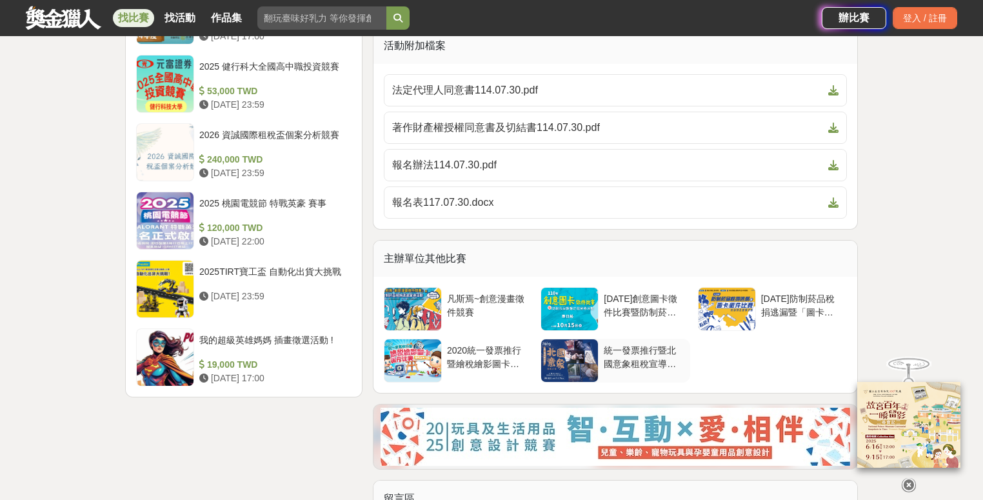
scroll to position [1486, 0]
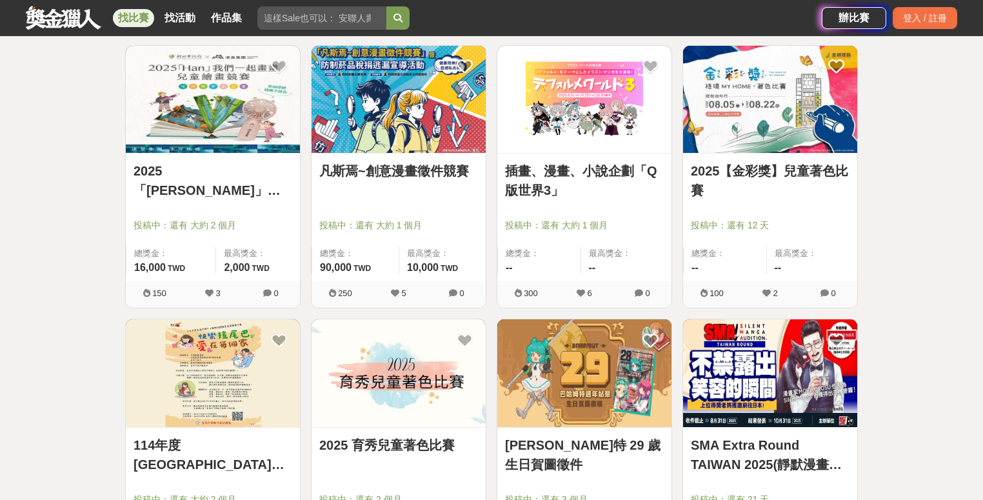
scroll to position [9062, 0]
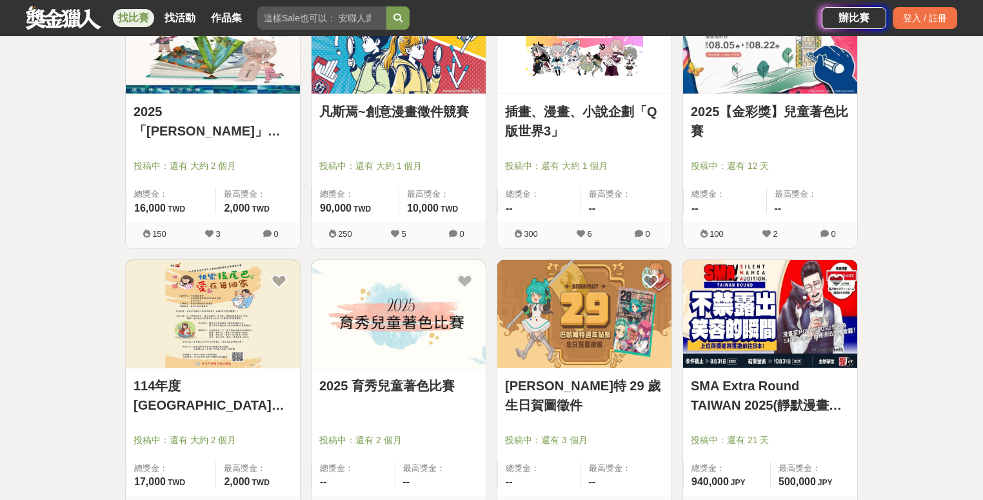
click at [597, 323] on img at bounding box center [584, 314] width 174 height 108
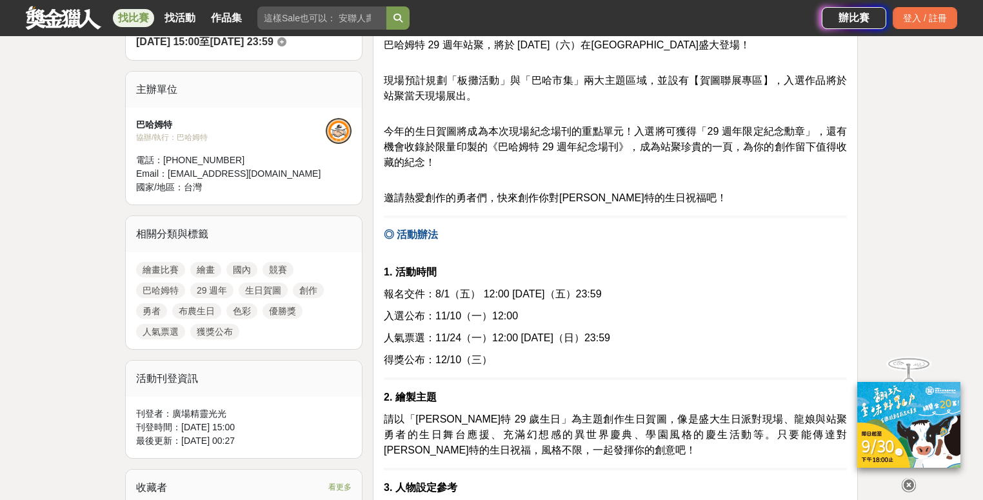
scroll to position [421, 0]
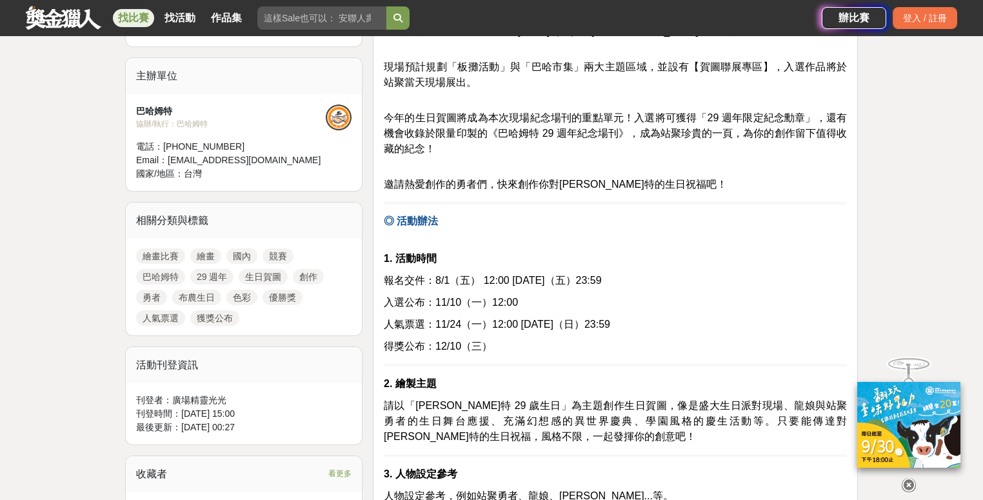
drag, startPoint x: 910, startPoint y: 477, endPoint x: 898, endPoint y: 472, distance: 12.7
click at [910, 477] on icon at bounding box center [909, 480] width 14 height 14
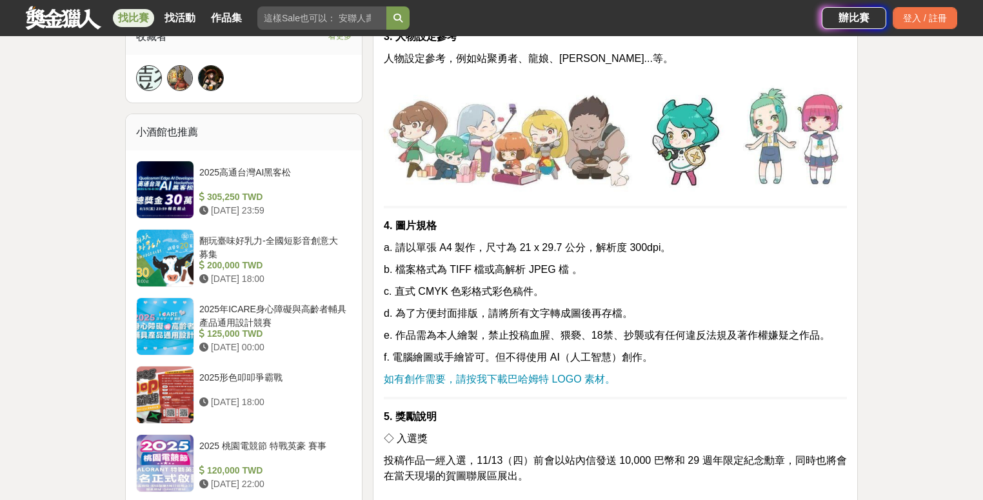
scroll to position [983, 0]
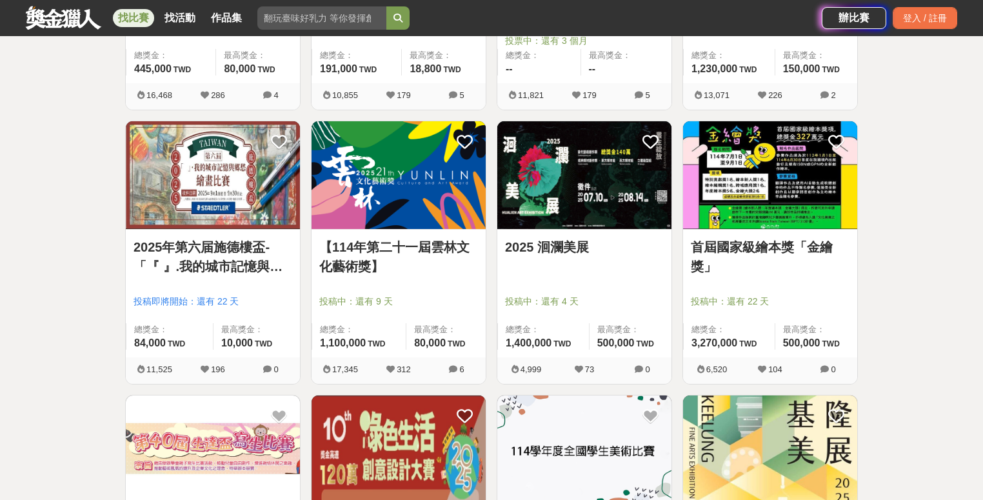
scroll to position [9062, 0]
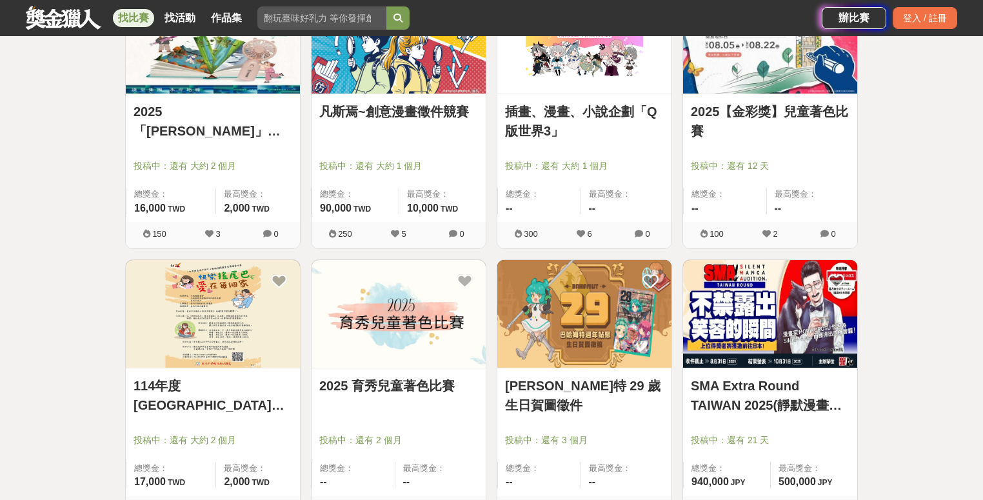
click at [759, 323] on img at bounding box center [770, 314] width 174 height 108
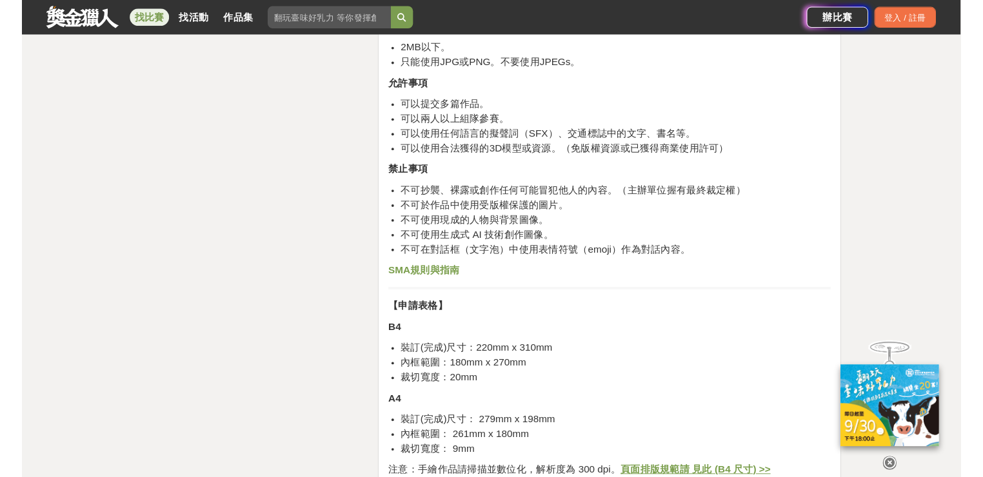
scroll to position [2462, 0]
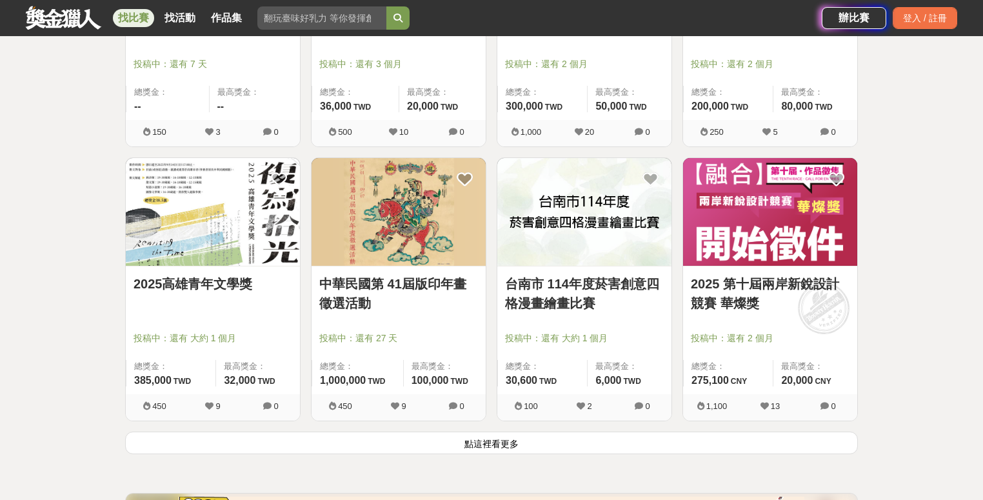
scroll to position [9720, 0]
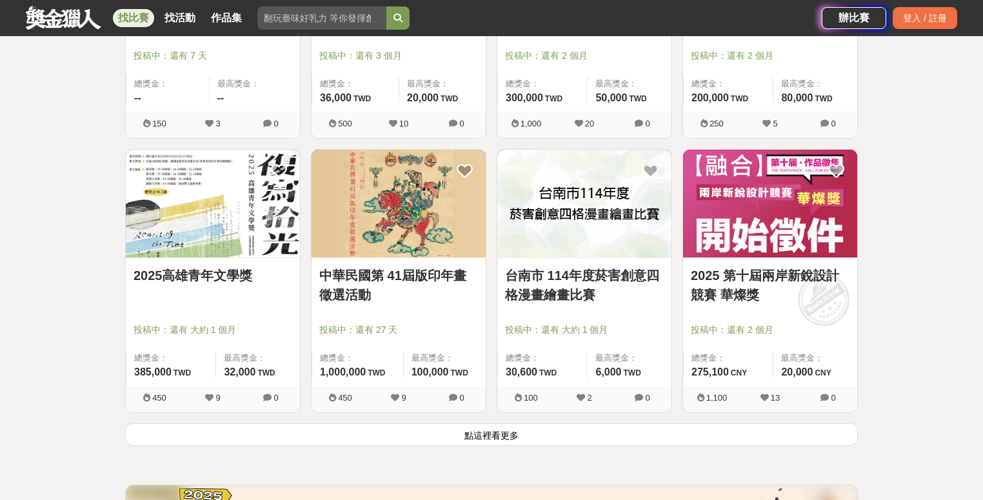
click at [464, 431] on button "點這裡看更多" at bounding box center [491, 434] width 733 height 23
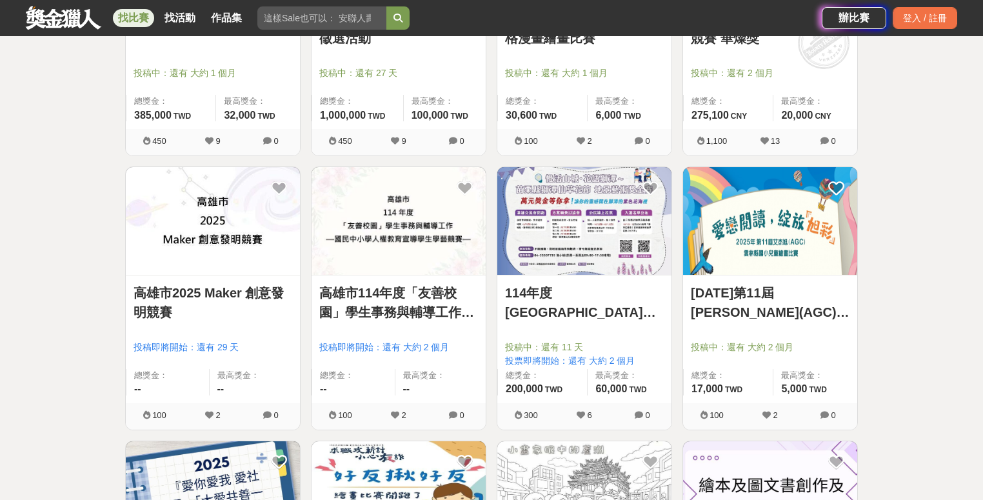
scroll to position [10160, 0]
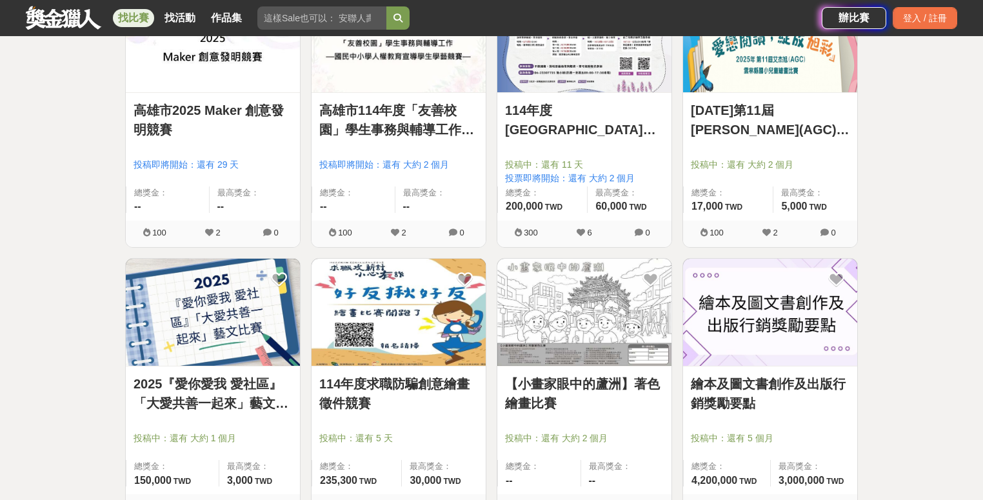
click at [782, 329] on img at bounding box center [770, 313] width 174 height 108
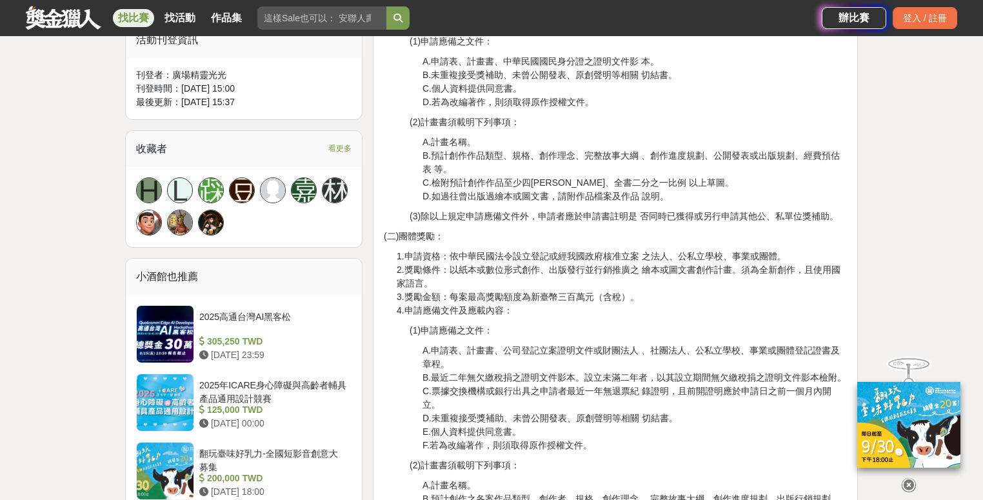
scroll to position [805, 0]
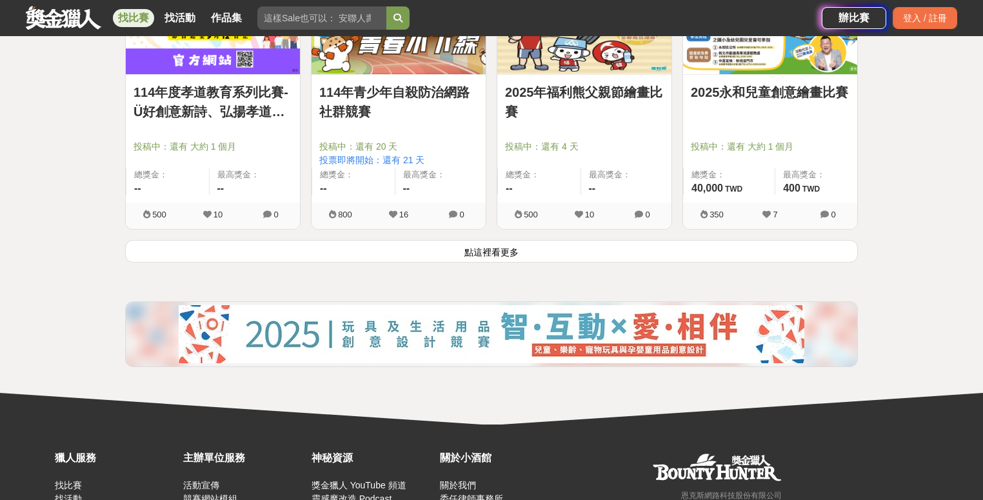
scroll to position [11587, 0]
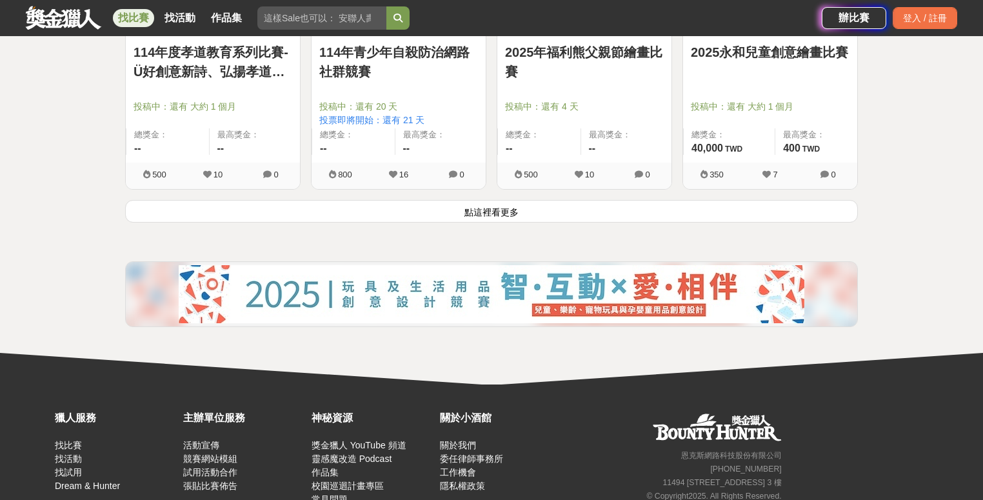
click at [431, 217] on button "點這裡看更多" at bounding box center [491, 211] width 733 height 23
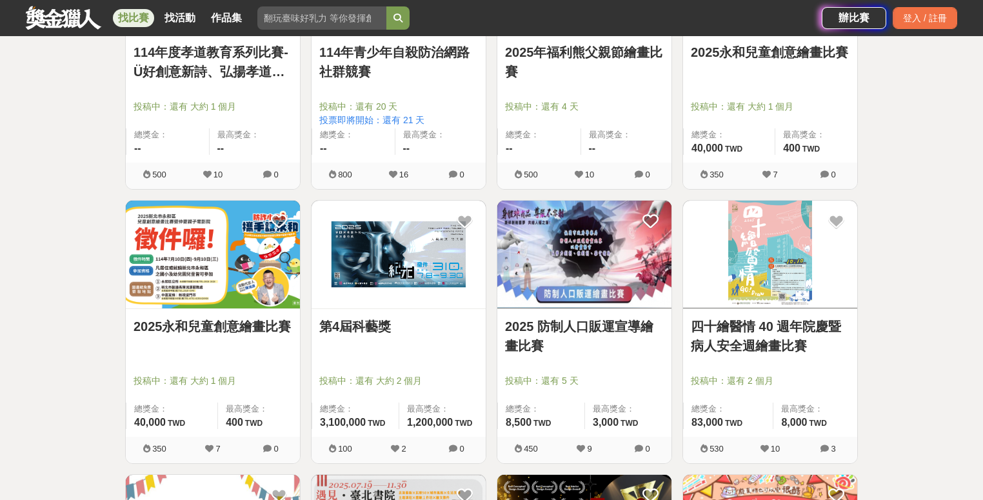
click at [413, 243] on img at bounding box center [399, 255] width 174 height 108
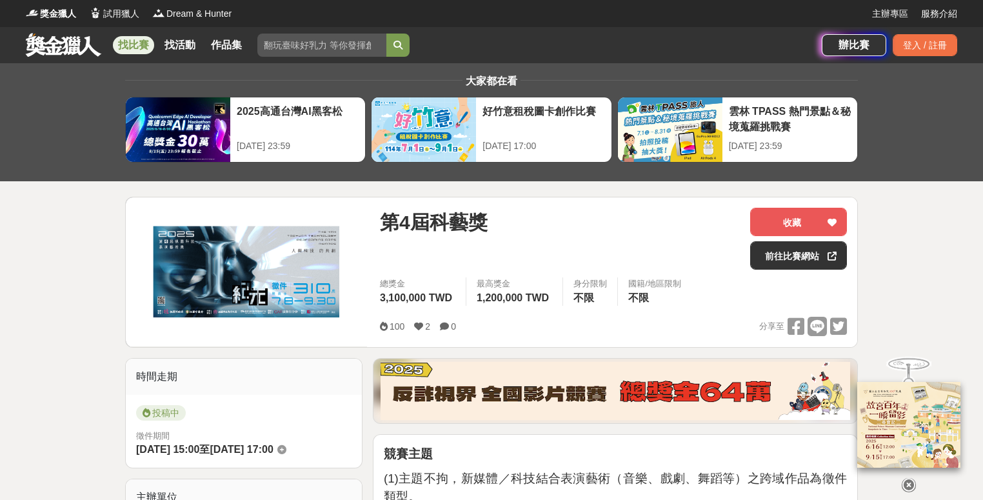
click at [906, 475] on icon at bounding box center [909, 482] width 14 height 14
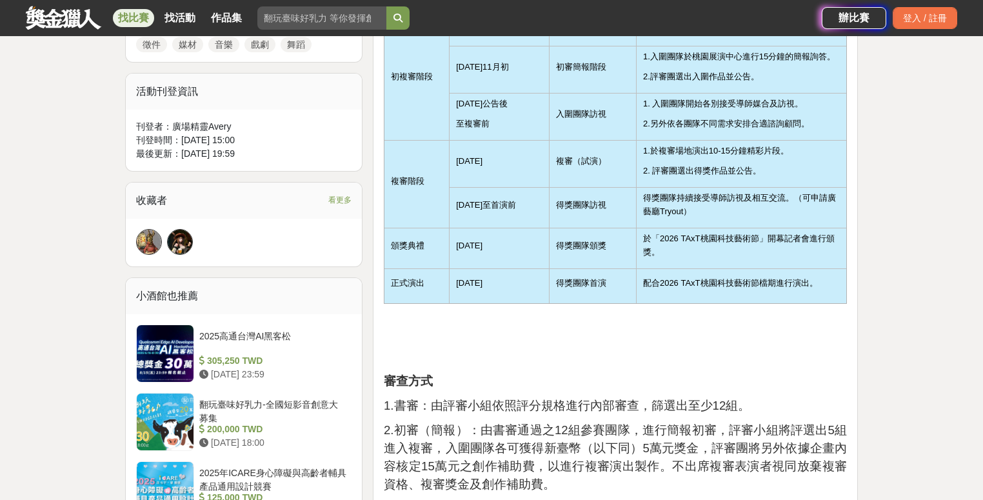
scroll to position [770, 0]
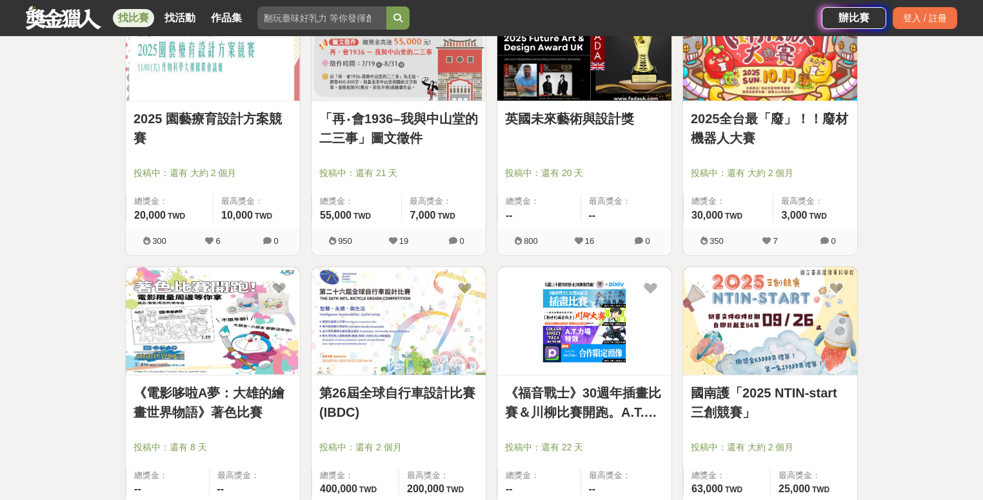
scroll to position [12077, 0]
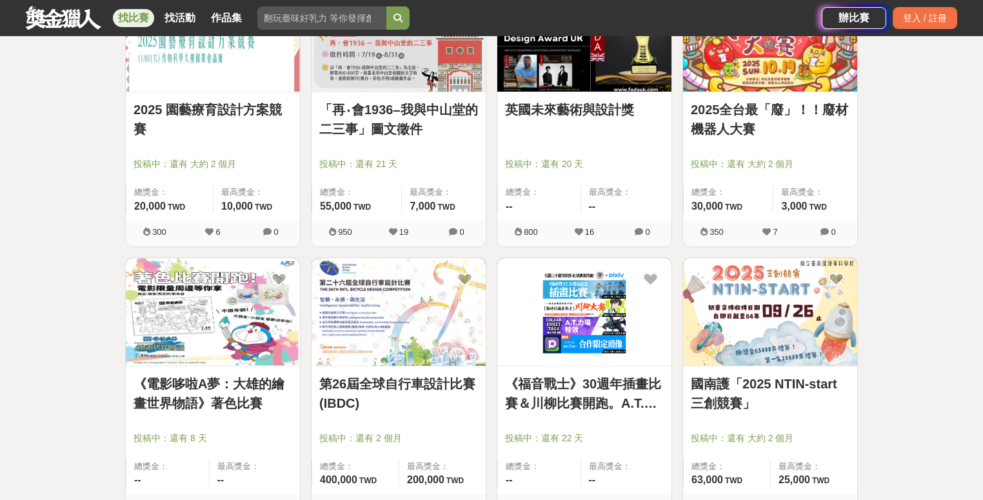
click at [560, 315] on img at bounding box center [584, 312] width 174 height 108
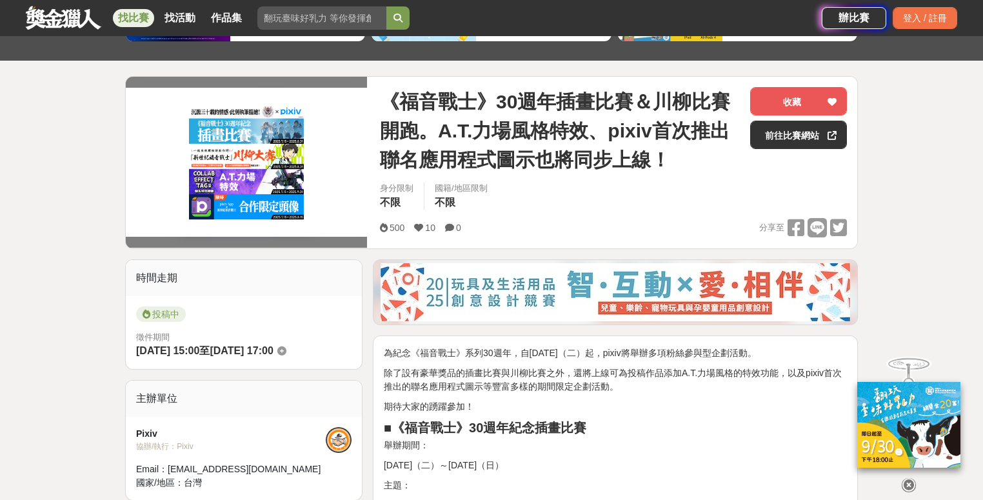
scroll to position [217, 0]
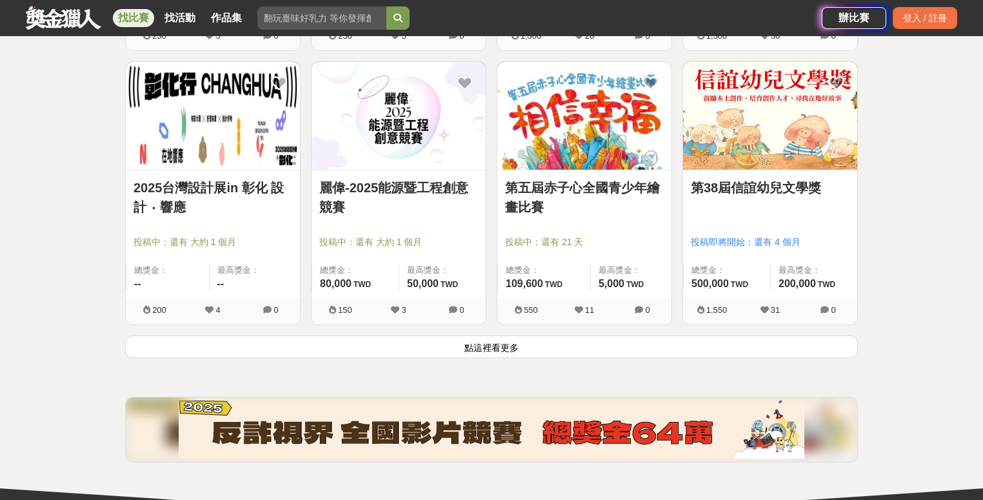
scroll to position [13113, 0]
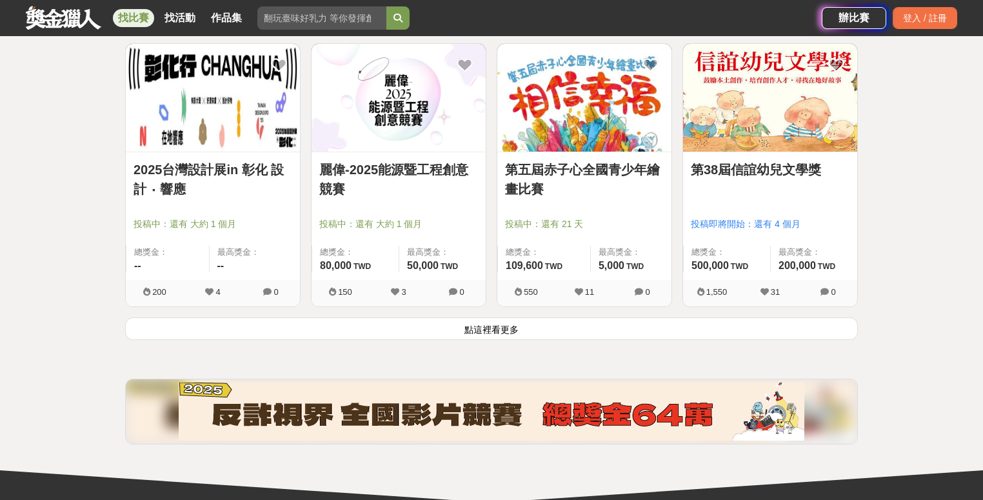
click at [491, 328] on button "點這裡看更多" at bounding box center [491, 328] width 733 height 23
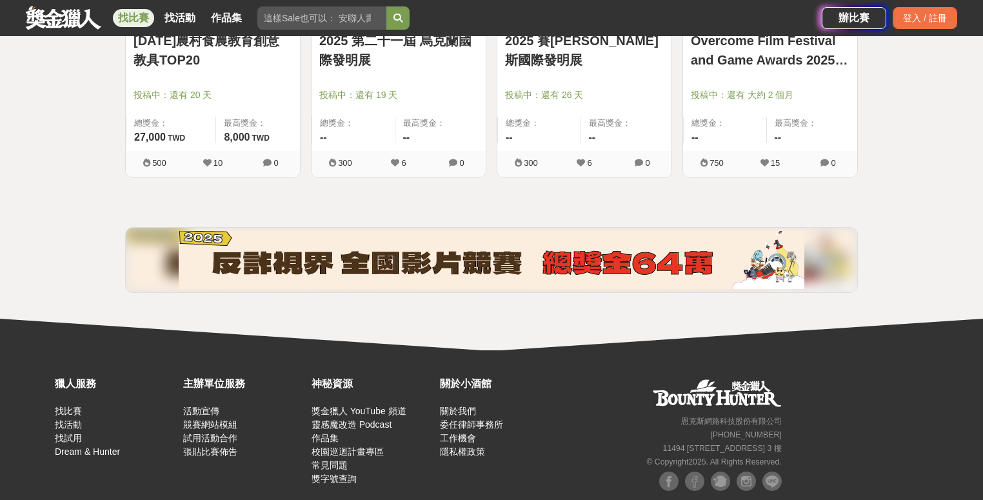
scroll to position [13547, 0]
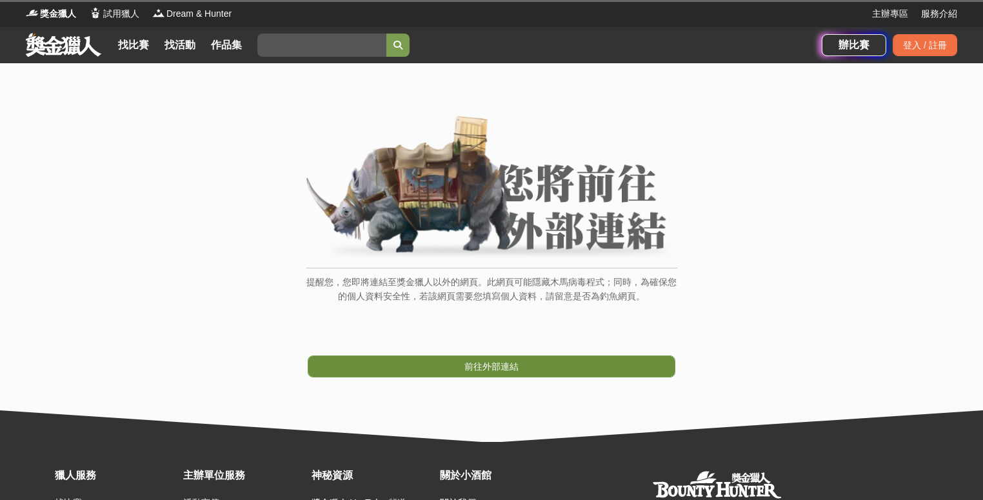
click at [539, 365] on link "前往外部連結" at bounding box center [492, 366] width 368 height 22
